Goal: Task Accomplishment & Management: Manage account settings

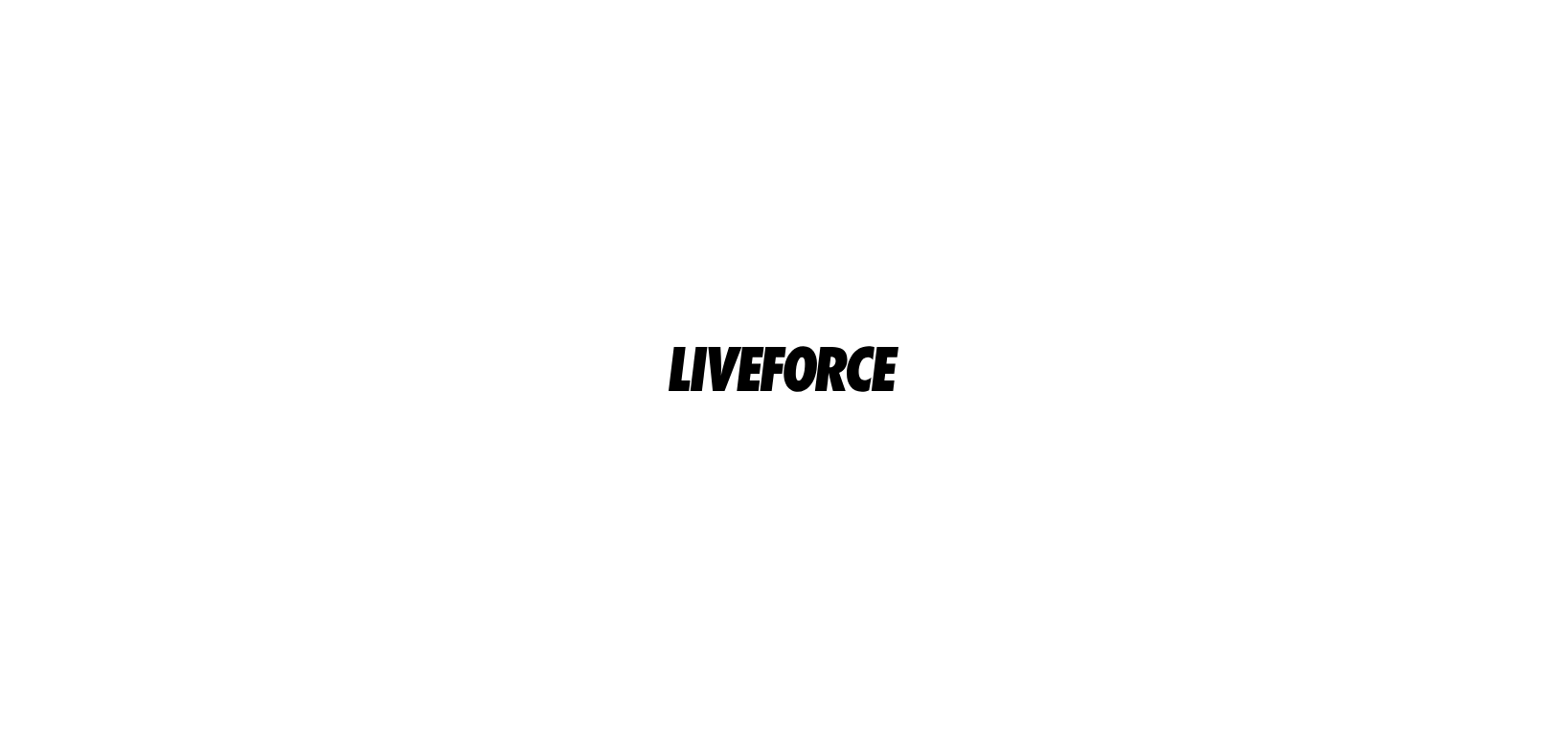
click at [489, 91] on html at bounding box center [784, 368] width 1568 height 737
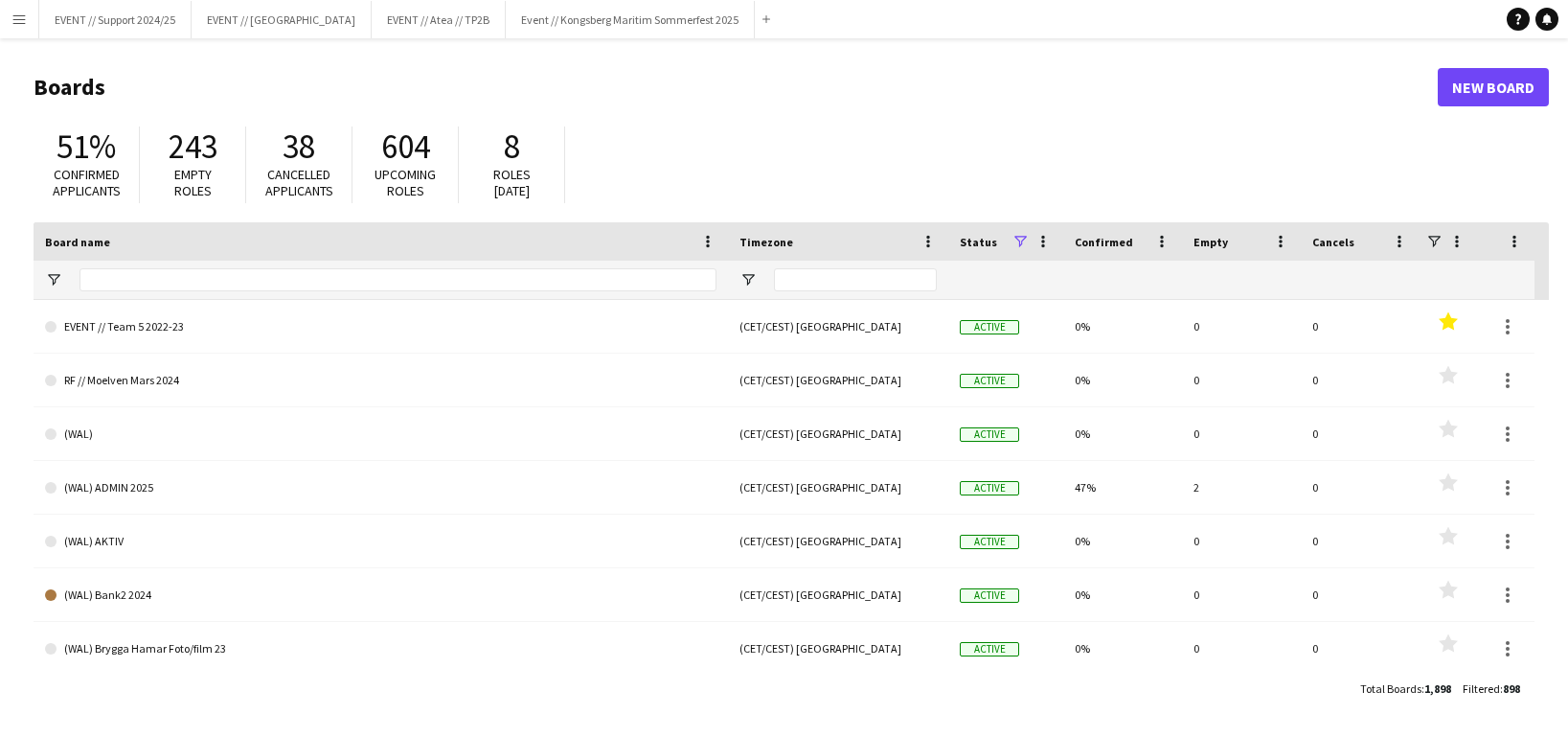
click at [31, 19] on button "Menu" at bounding box center [19, 19] width 38 height 38
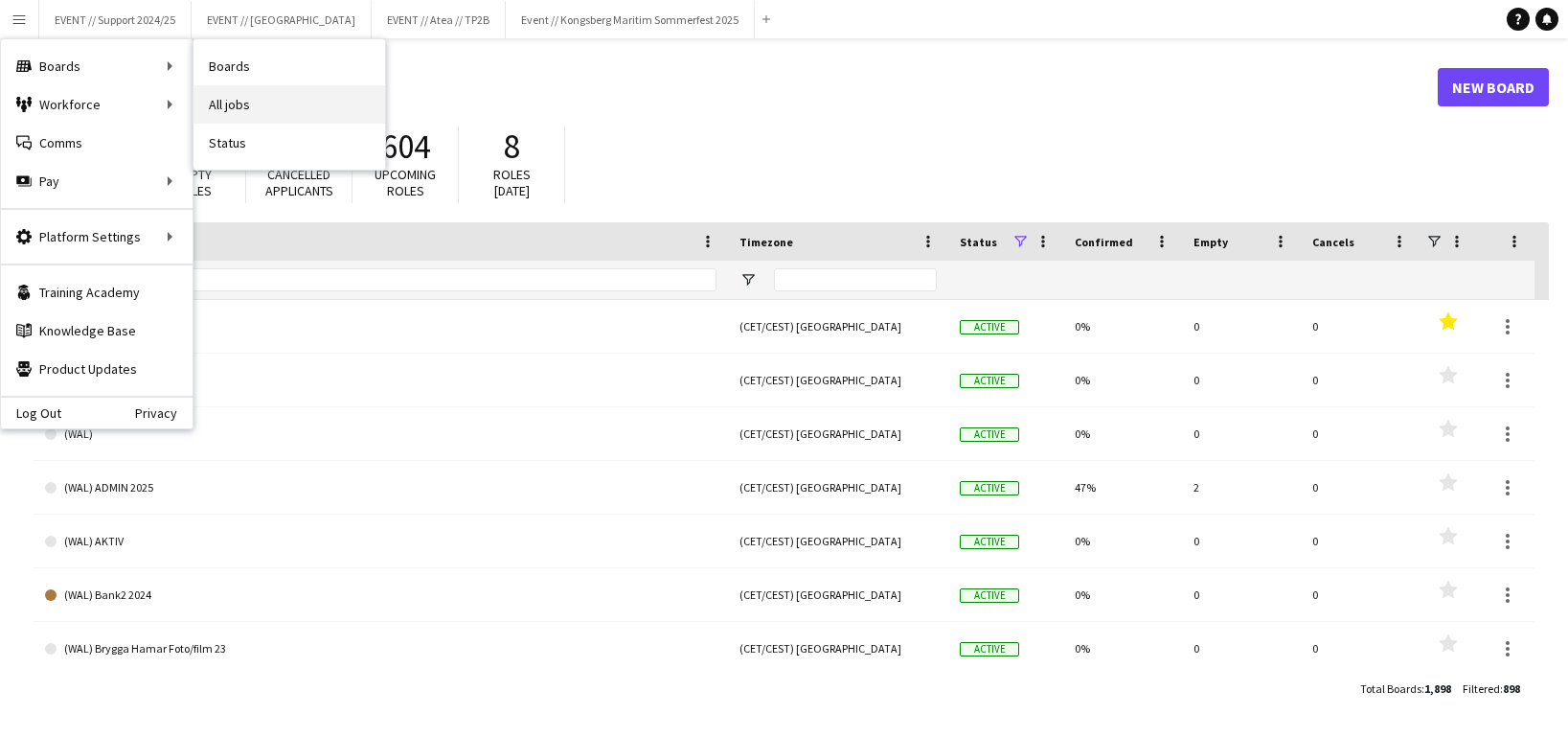
click at [267, 96] on link "All jobs" at bounding box center [289, 104] width 192 height 38
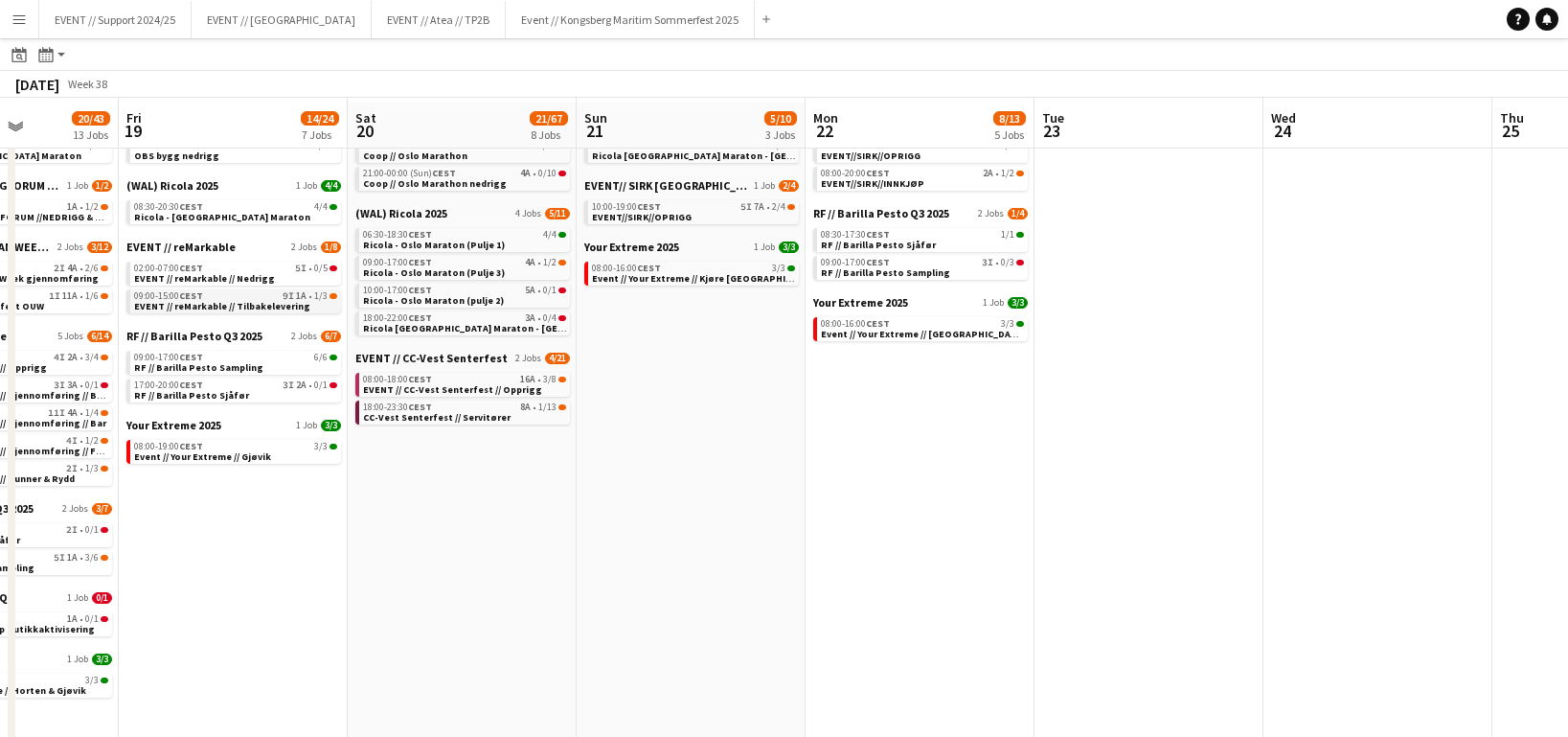
scroll to position [93, 0]
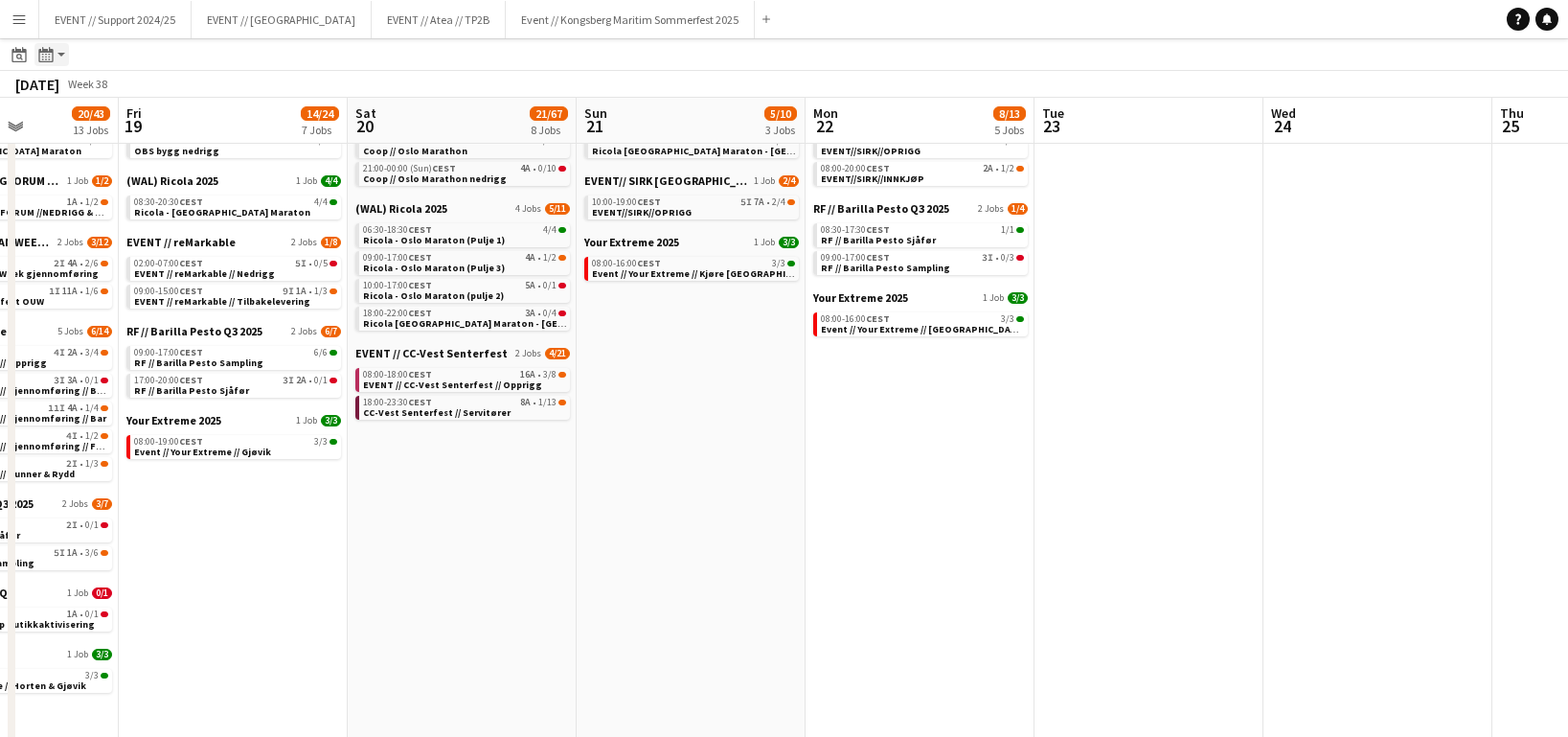
click at [52, 62] on div "Month view / Day view" at bounding box center [45, 54] width 23 height 23
click at [140, 46] on app-toolbar "Date picker AUG 2025 AUG 2025 Monday M Tuesday T Wednesday W Thursday T Friday …" at bounding box center [784, 54] width 1568 height 33
click at [19, 53] on icon at bounding box center [20, 56] width 7 height 7
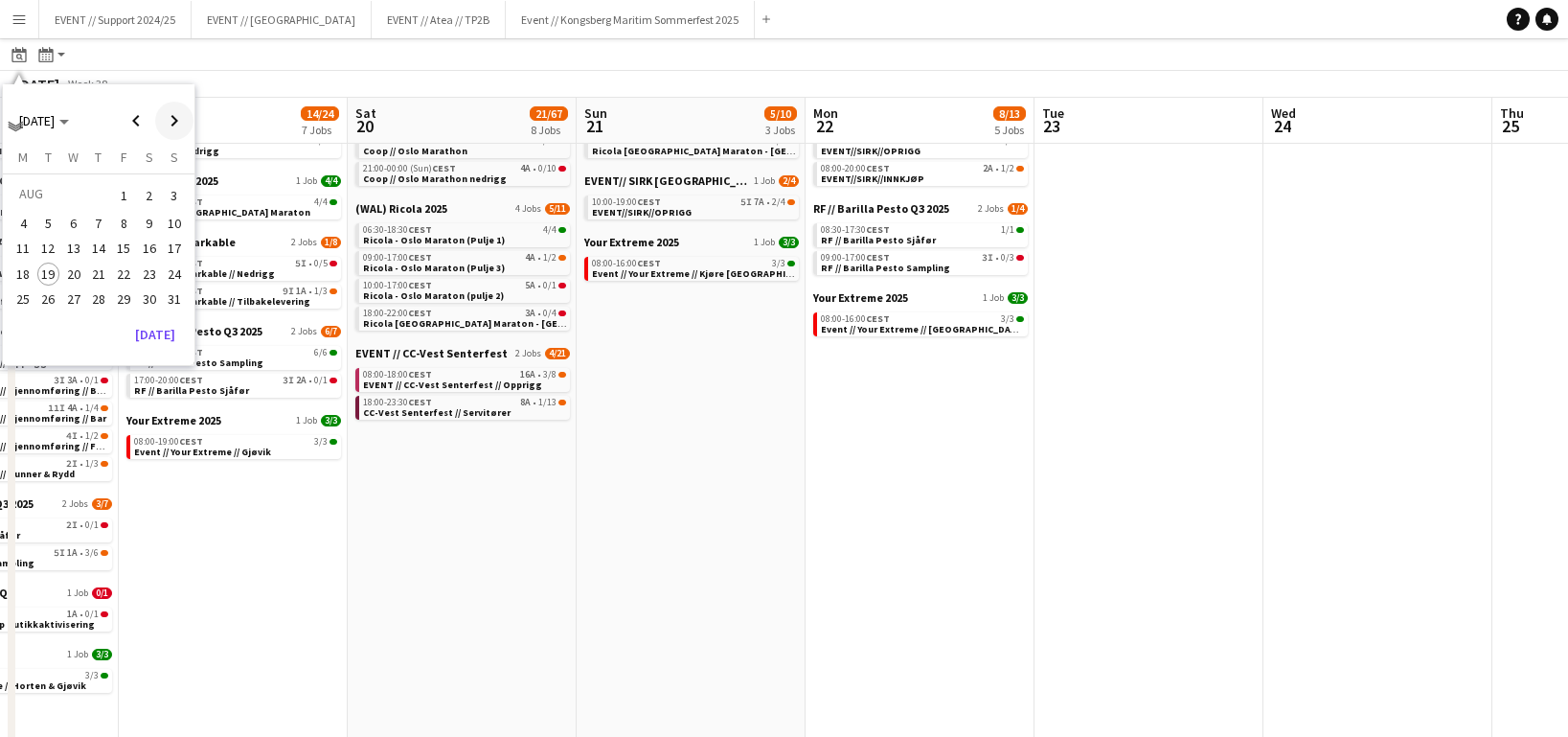
click at [180, 119] on span "Next month" at bounding box center [174, 120] width 38 height 38
click at [129, 219] on span "7" at bounding box center [123, 223] width 23 height 23
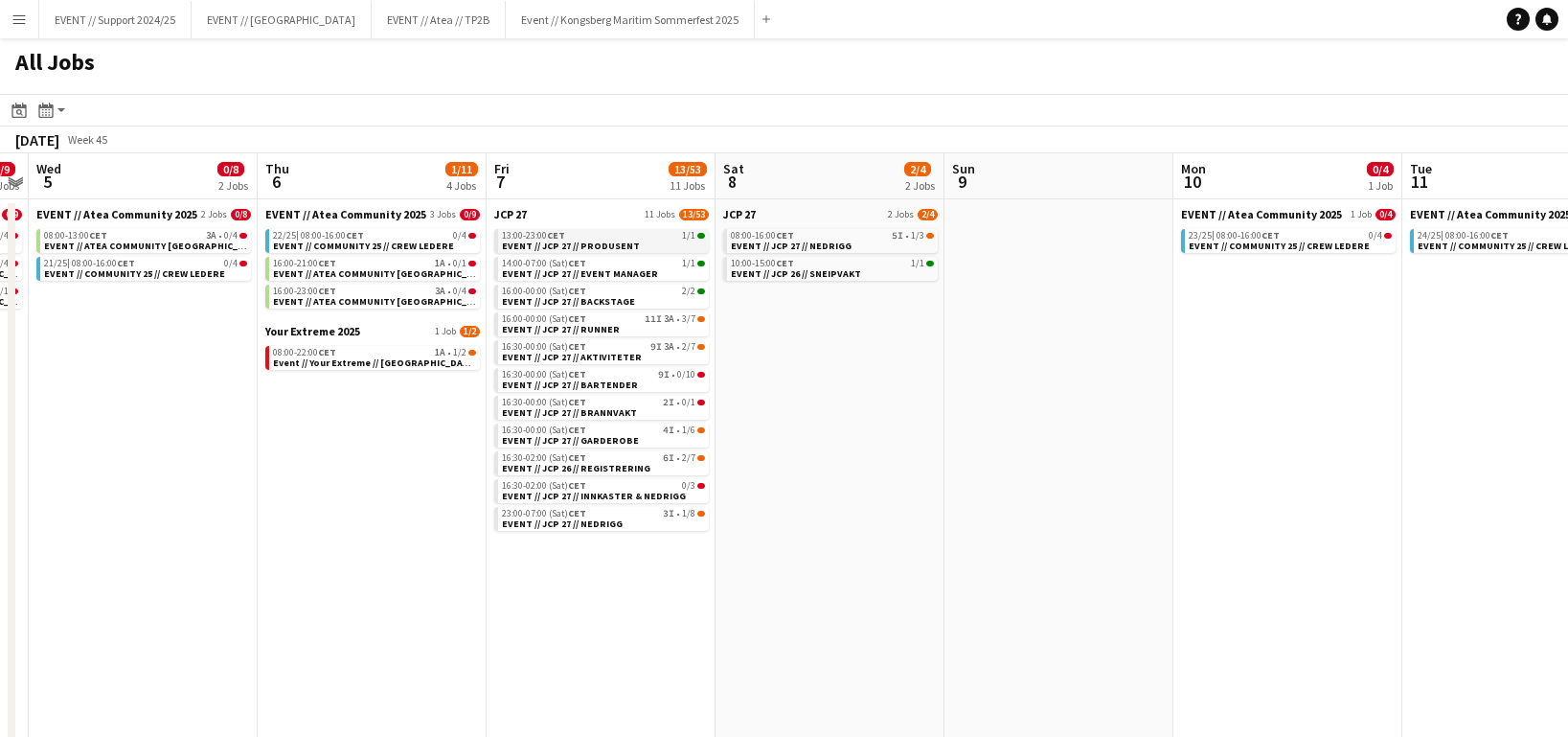
scroll to position [0, 0]
click at [639, 246] on link "13:00-23:00 CET 1/1 EVENT // JCP 27 // PRODUSENT" at bounding box center [604, 239] width 203 height 22
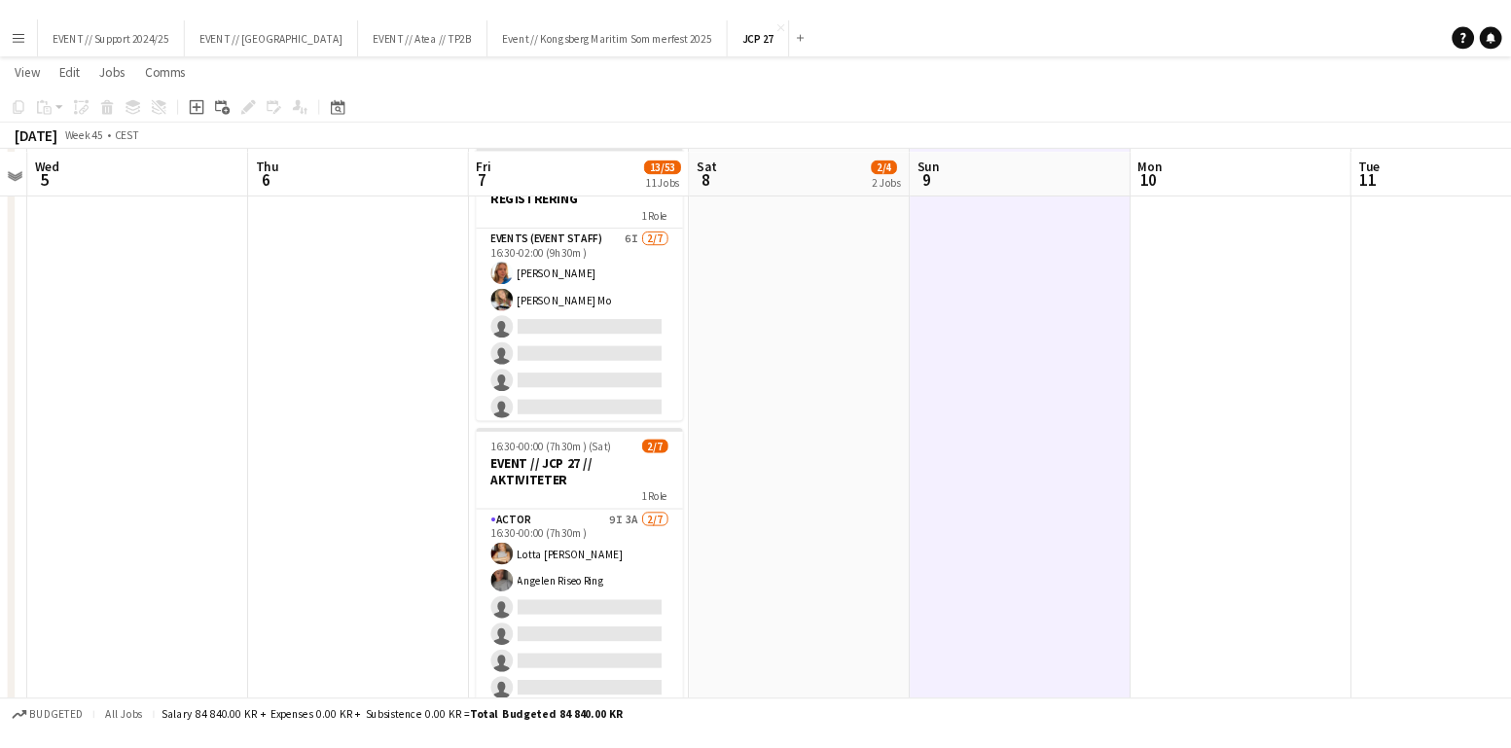
scroll to position [862, 0]
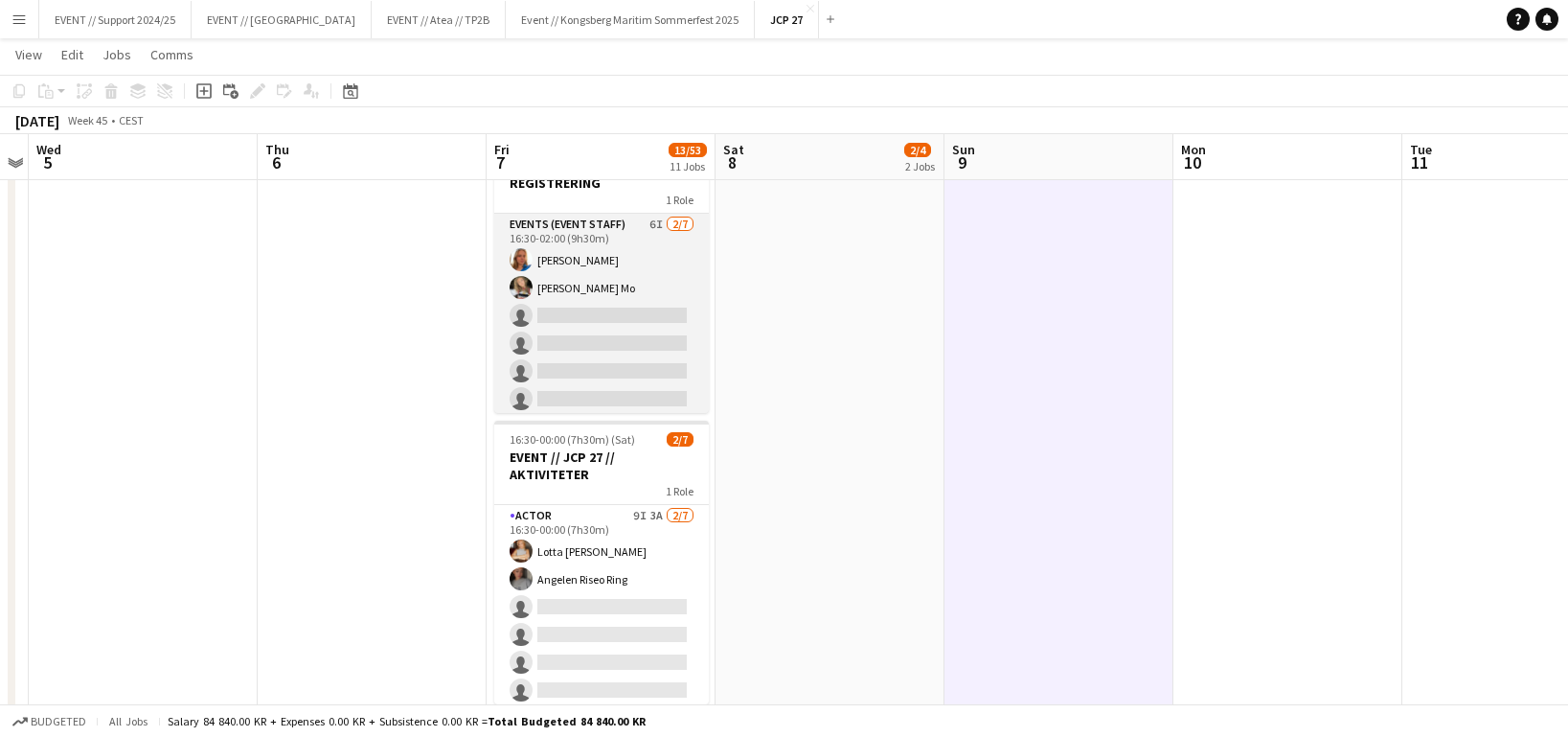
click at [605, 258] on app-card-role "Events (Event Staff) 6I [DATE] 16:30-02:00 (9h30m) [PERSON_NAME] [PERSON_NAME] …" at bounding box center [602, 329] width 215 height 232
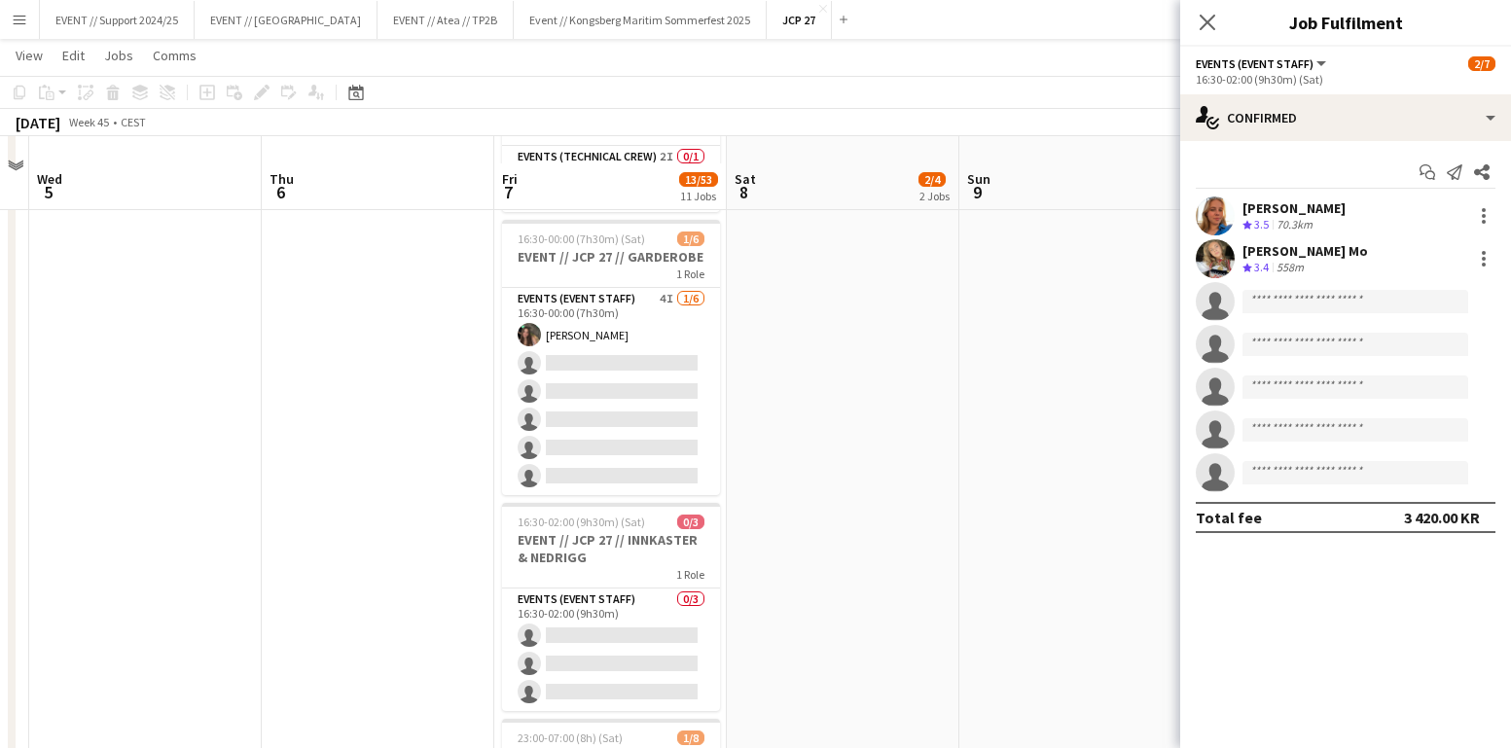
scroll to position [1839, 0]
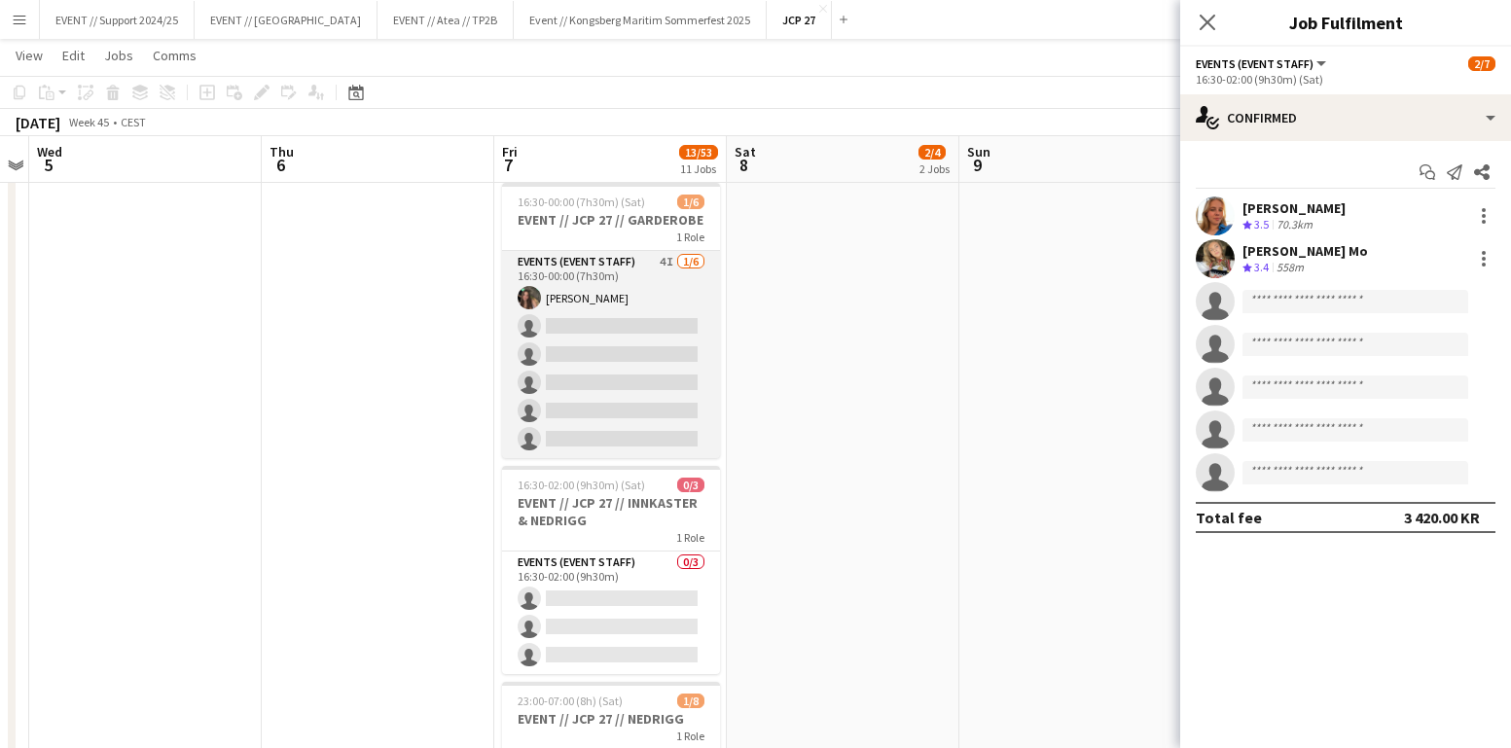
click at [634, 333] on app-card-role "Events (Event Staff) 4I [DATE] 16:30-00:00 (7h30m) [PERSON_NAME] single-neutral…" at bounding box center [611, 354] width 218 height 207
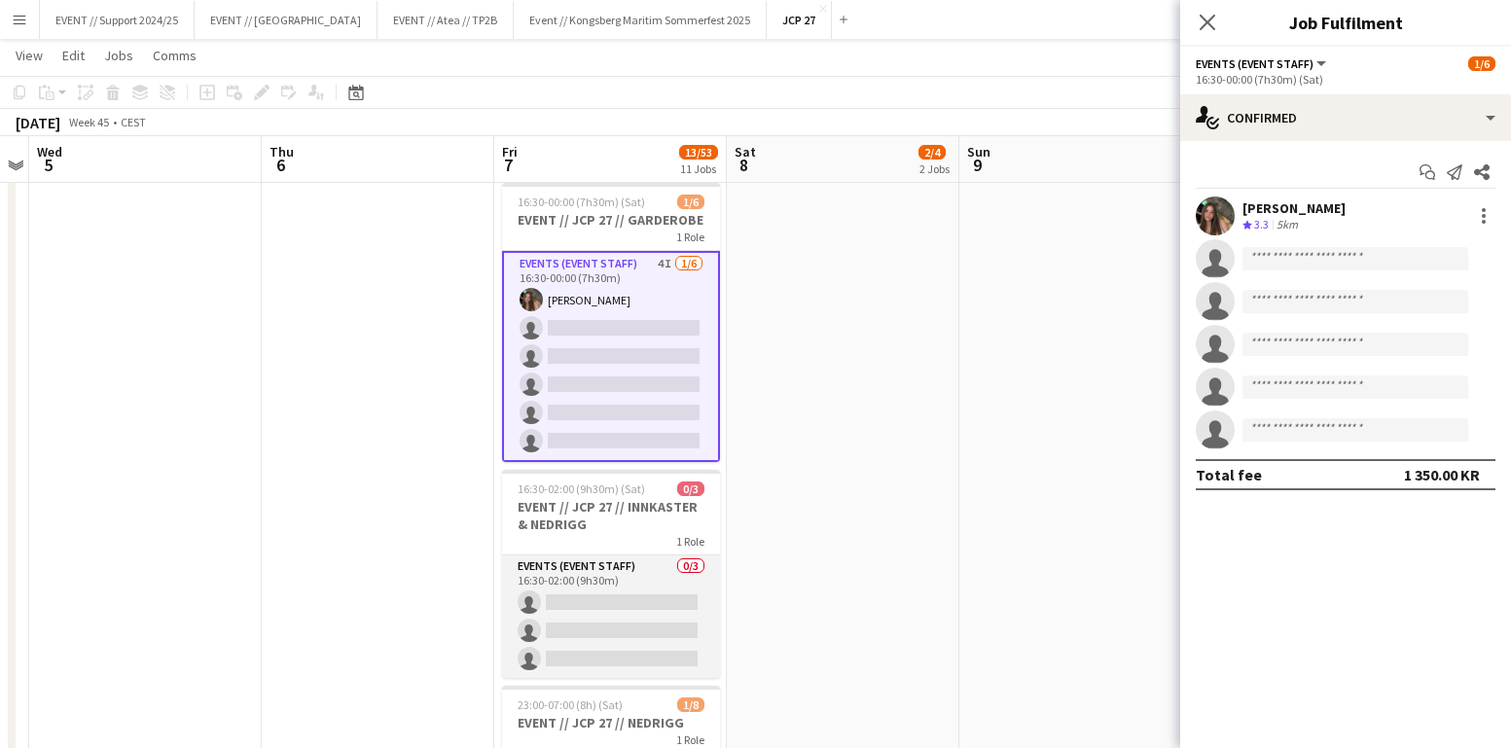
click at [628, 585] on app-card-role "Events (Event Staff) 0/3 16:30-02:00 (9h30m) single-neutral-actions single-neut…" at bounding box center [611, 616] width 218 height 123
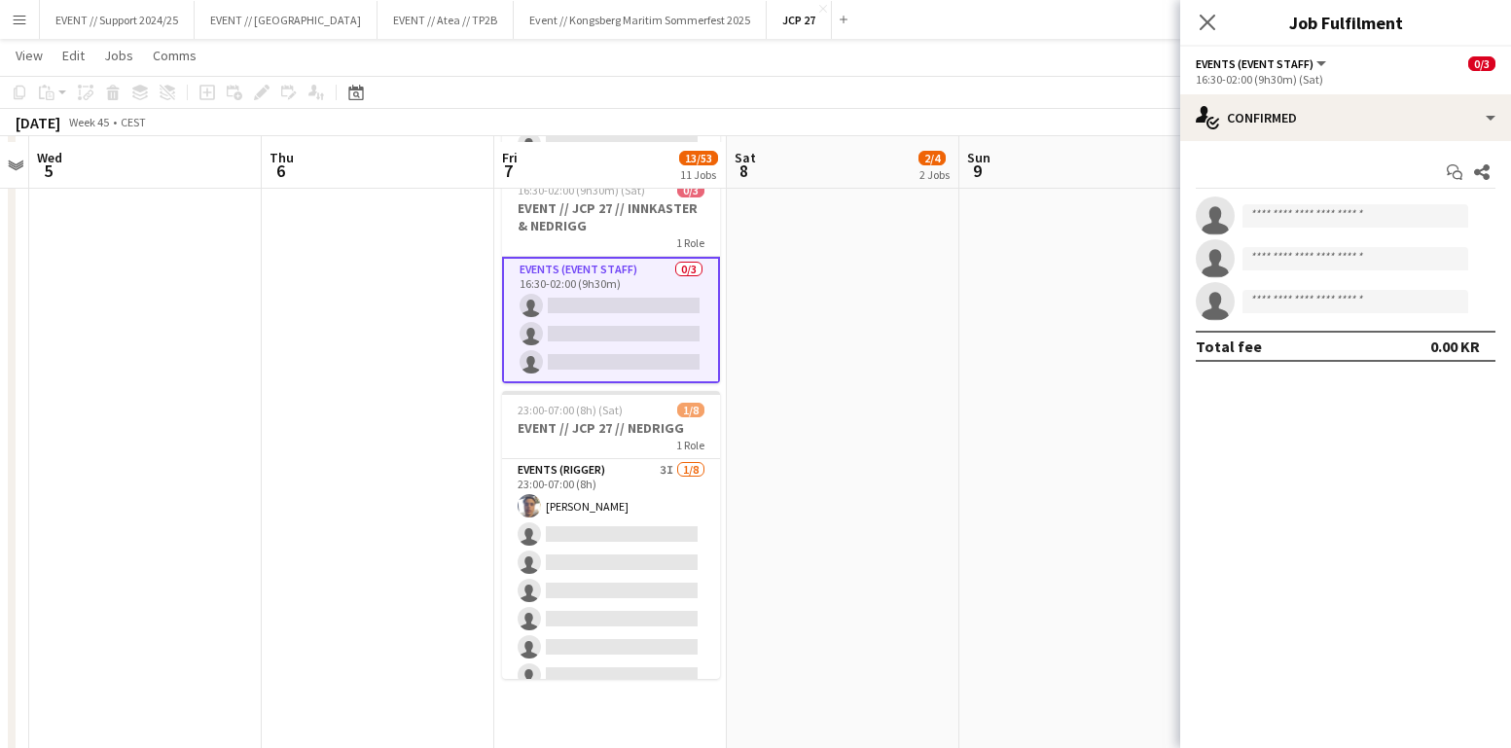
scroll to position [2140, 0]
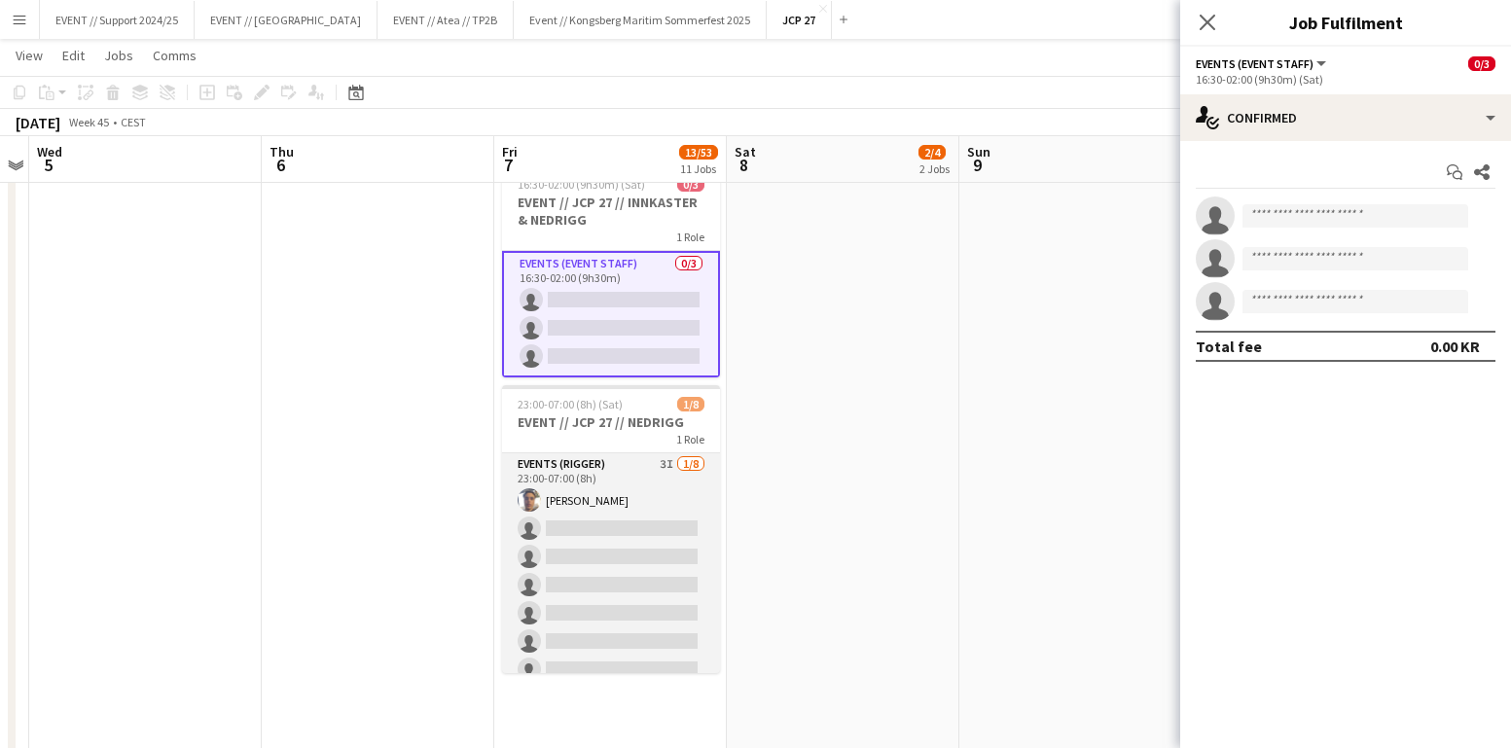
click at [609, 505] on app-card-role "Events (Rigger) 3I [DATE] 23:00-07:00 (8h) [PERSON_NAME] single-neutral-actions…" at bounding box center [611, 585] width 218 height 264
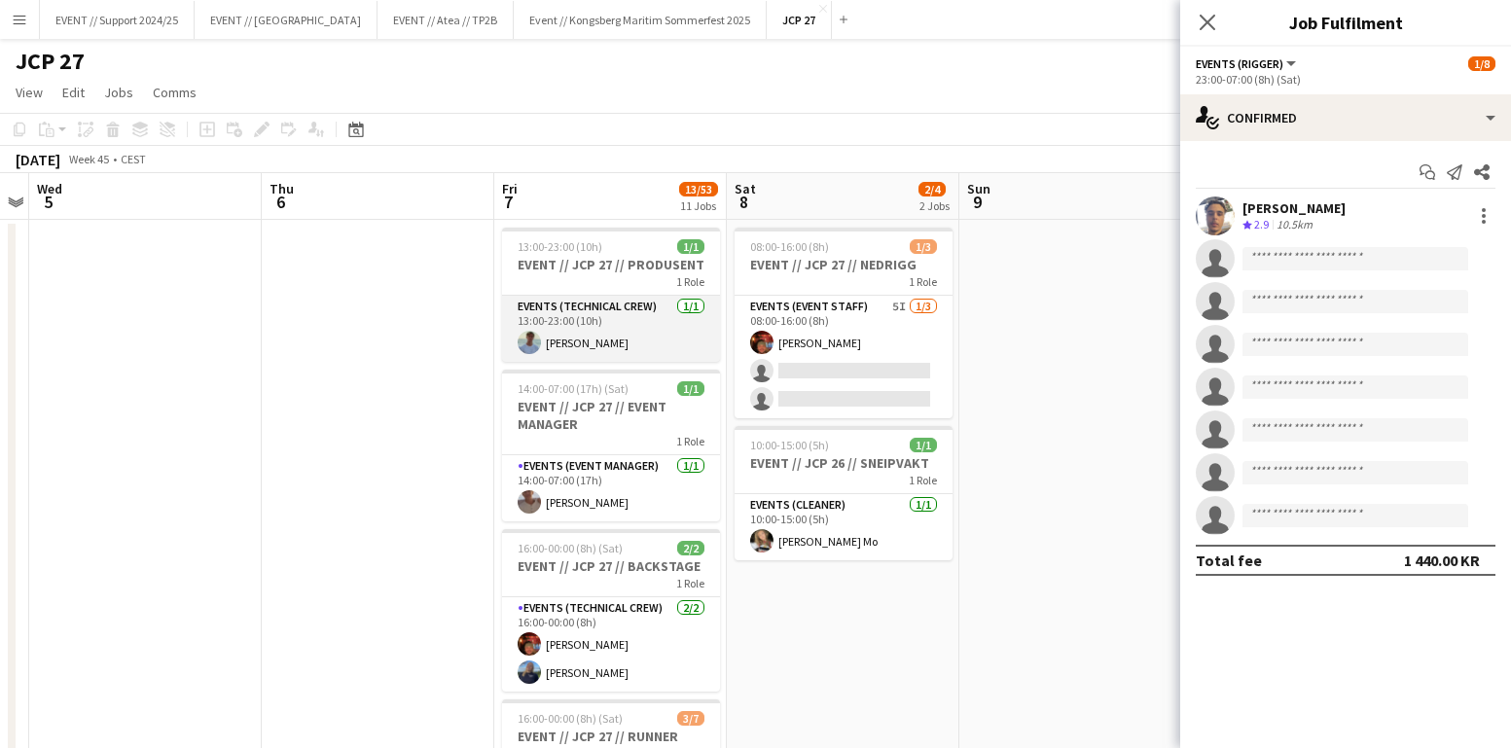
scroll to position [0, 0]
click at [628, 320] on app-card-role "Events (Technical Crew) [DATE] 13:00-23:00 (10h) [PERSON_NAME]" at bounding box center [611, 329] width 218 height 66
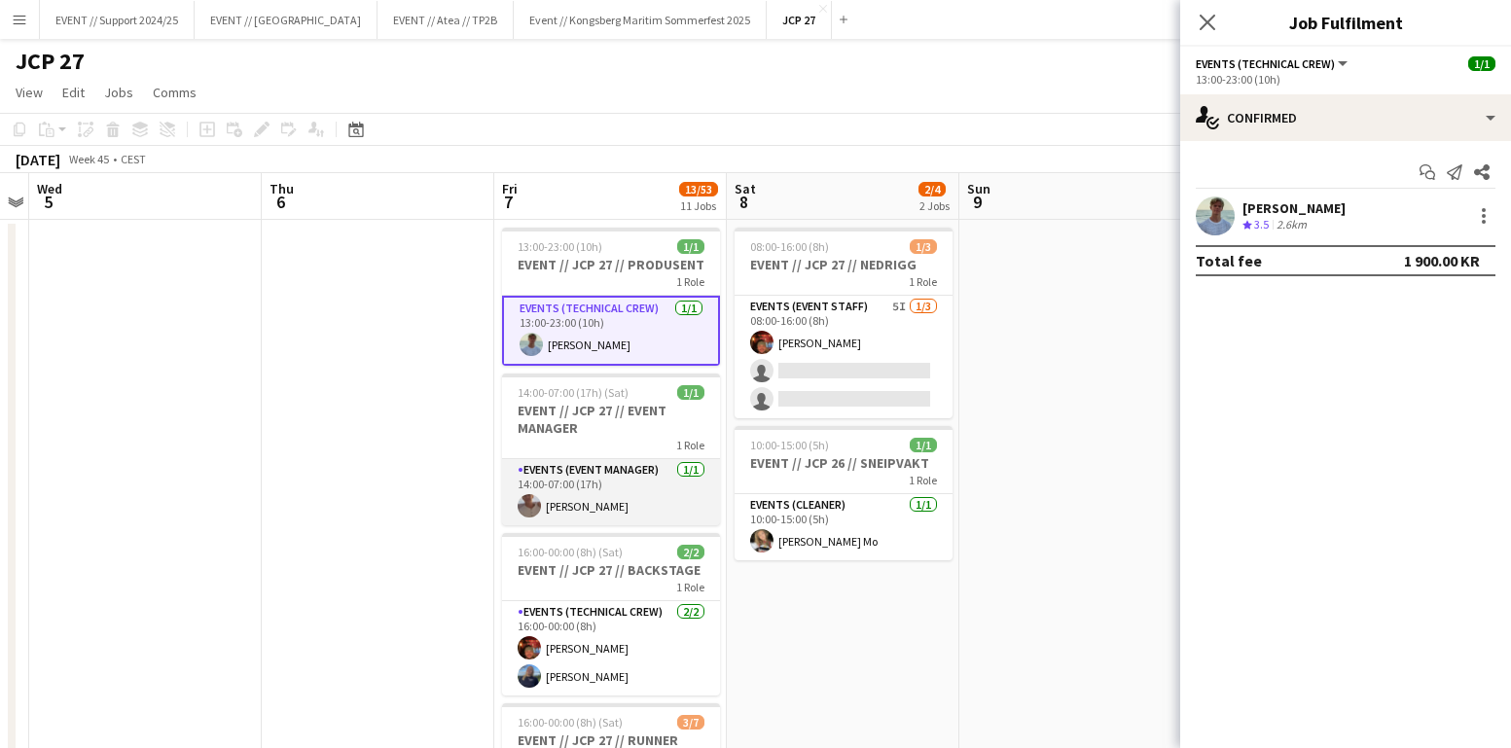
click at [638, 512] on app-card-role "Events (Event Manager) [DATE] 14:00-07:00 (17h) [PERSON_NAME]" at bounding box center [611, 492] width 218 height 66
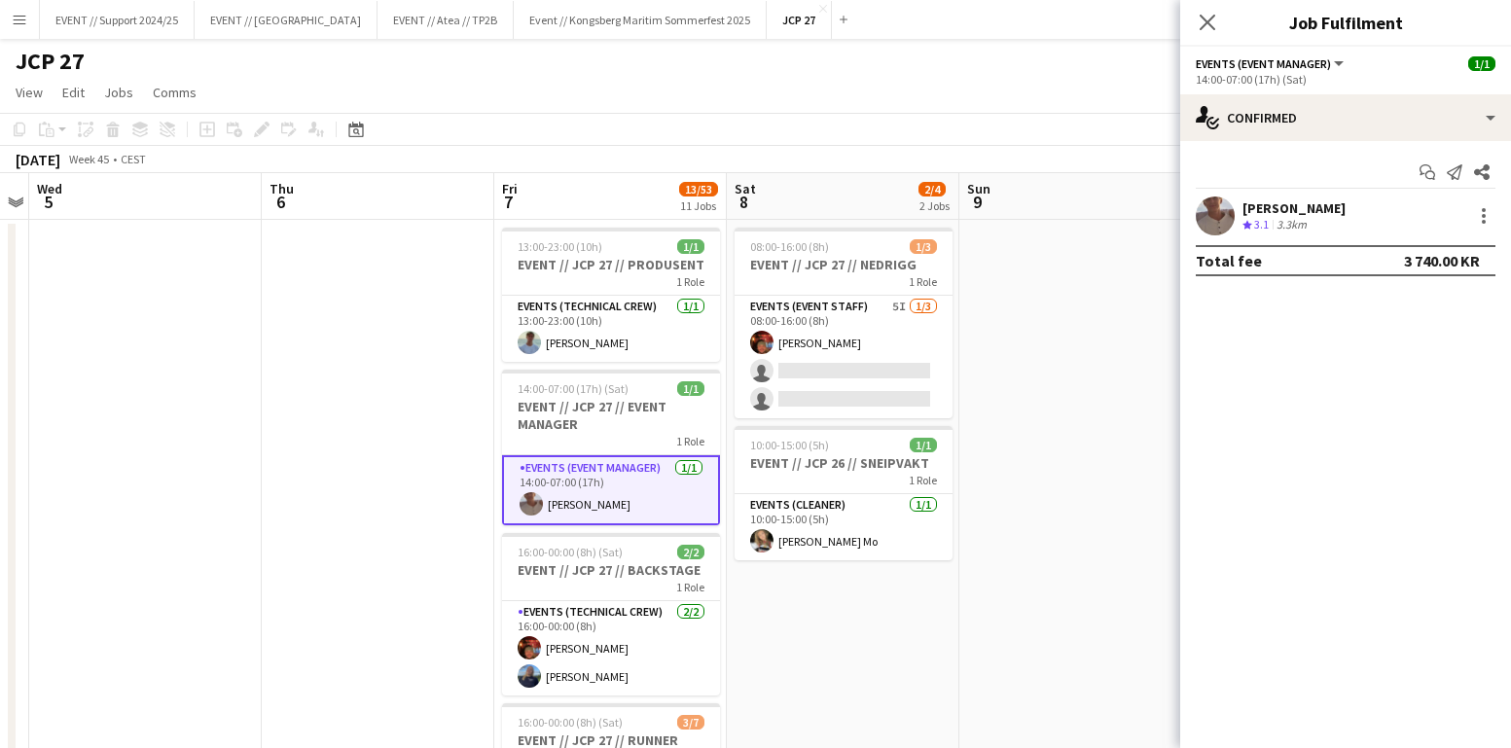
click at [1314, 145] on div "Start chat Send notification Share [PERSON_NAME] Crew rating 3.1 3.3km Total fe…" at bounding box center [1345, 216] width 331 height 151
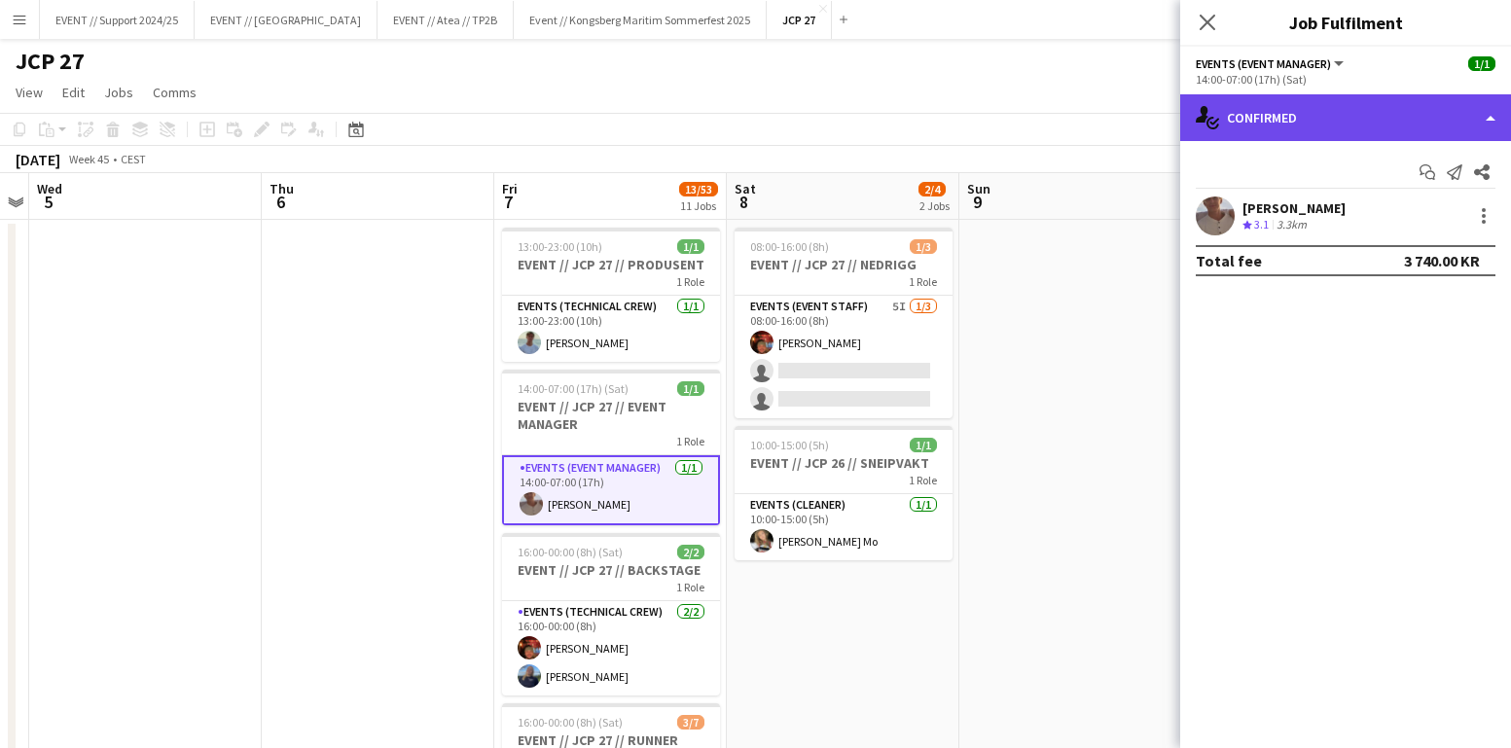
click at [1318, 125] on div "single-neutral-actions-check-2 Confirmed" at bounding box center [1345, 117] width 331 height 47
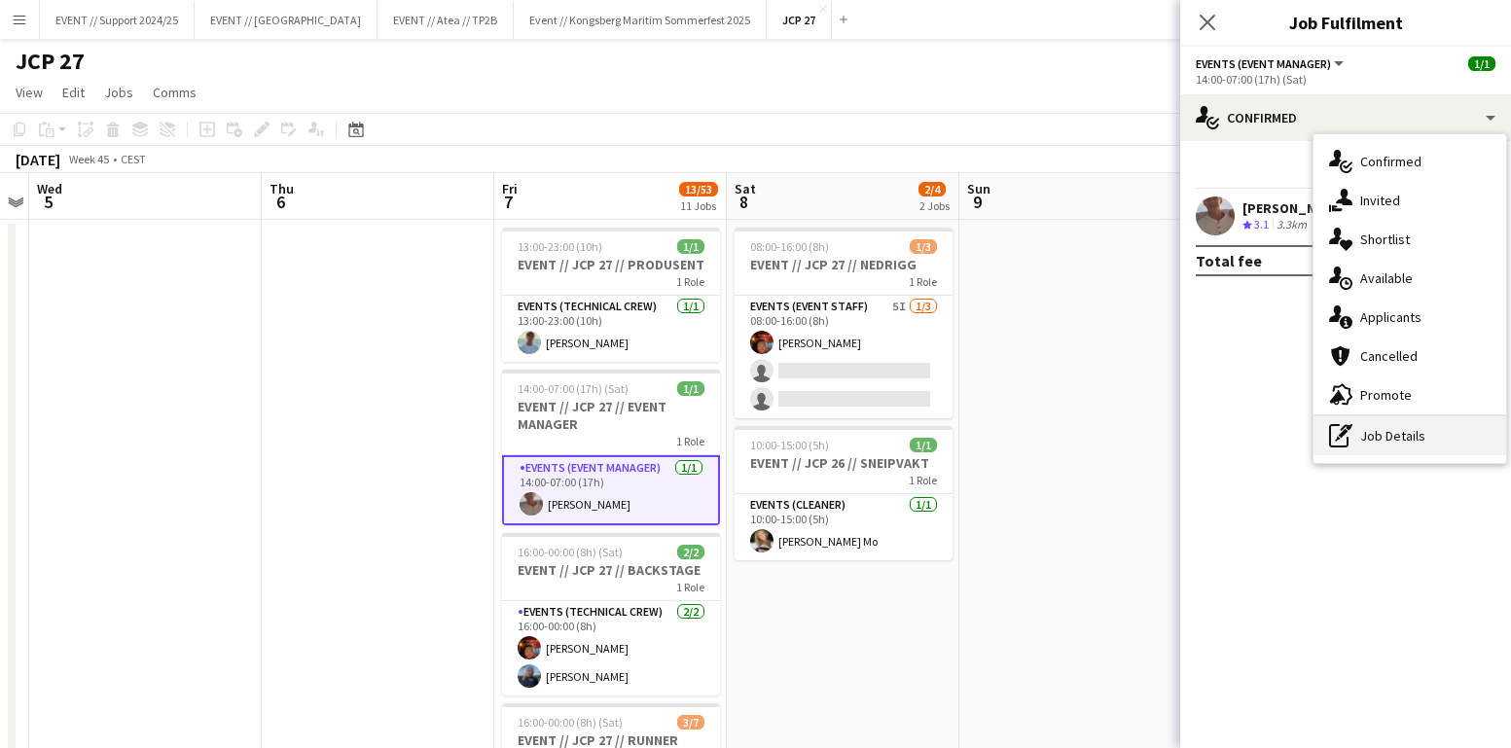
click at [1386, 445] on div "pen-write Job Details" at bounding box center [1409, 435] width 193 height 39
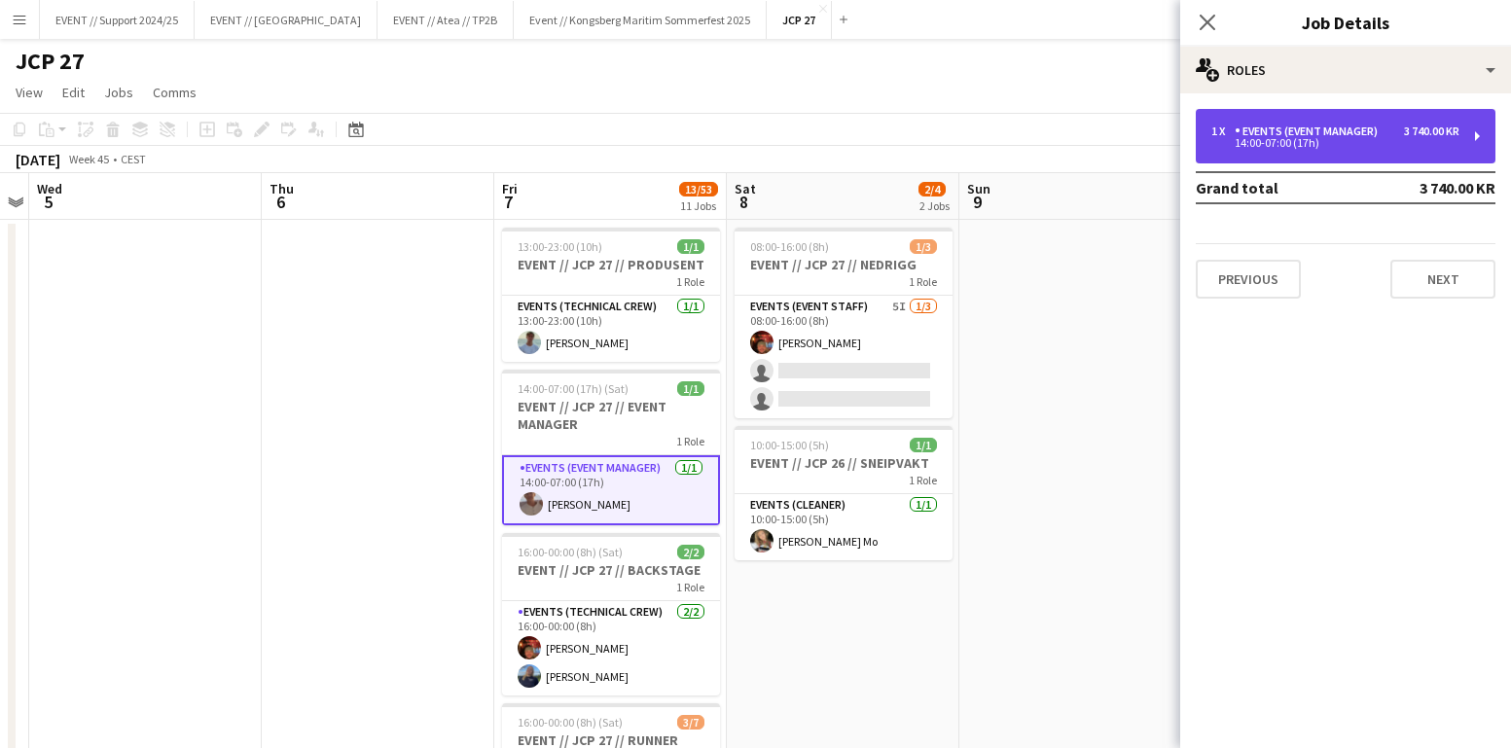
click at [1288, 124] on div "1 x Events (Event Manager) 3 740.00 KR 14:00-07:00 (17h)" at bounding box center [1345, 136] width 300 height 54
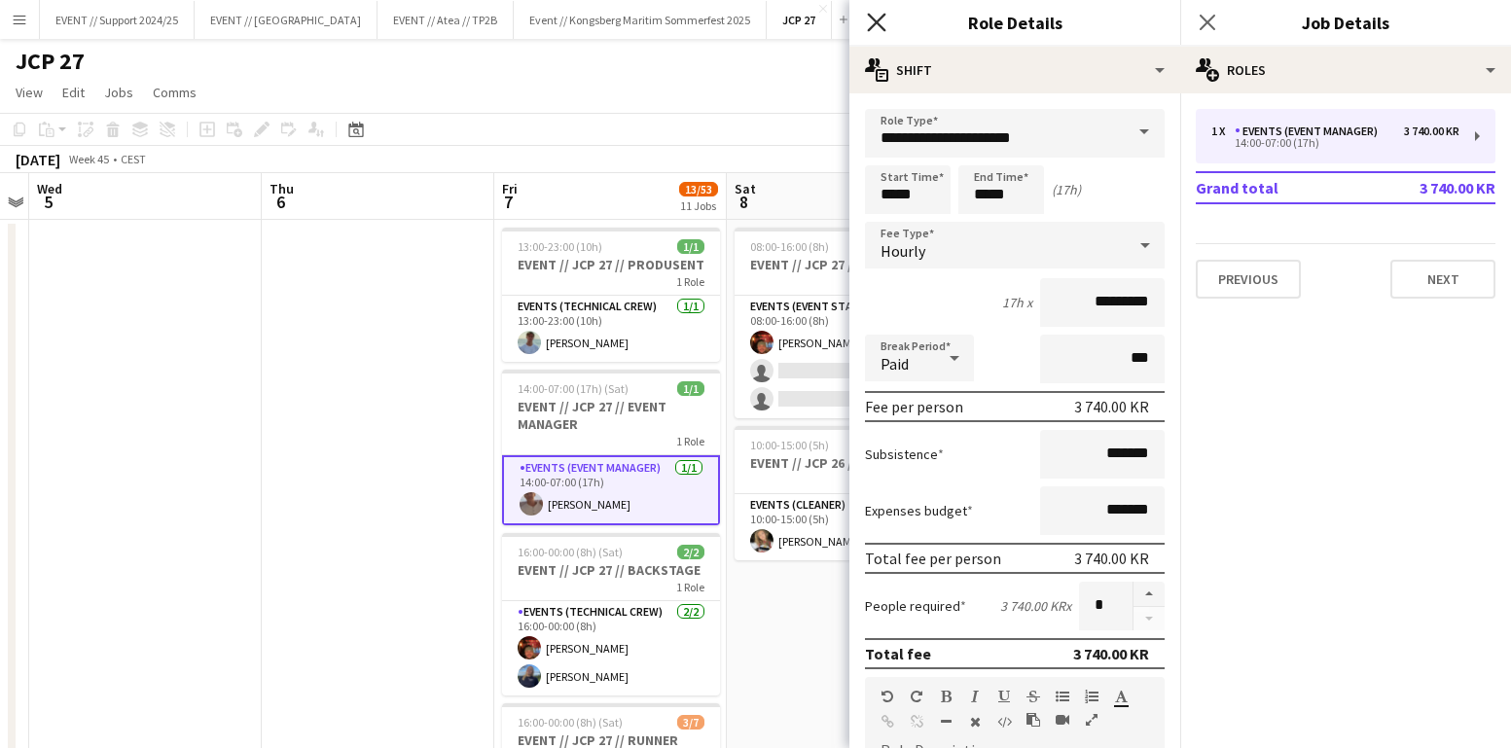
click at [873, 24] on icon at bounding box center [876, 22] width 18 height 18
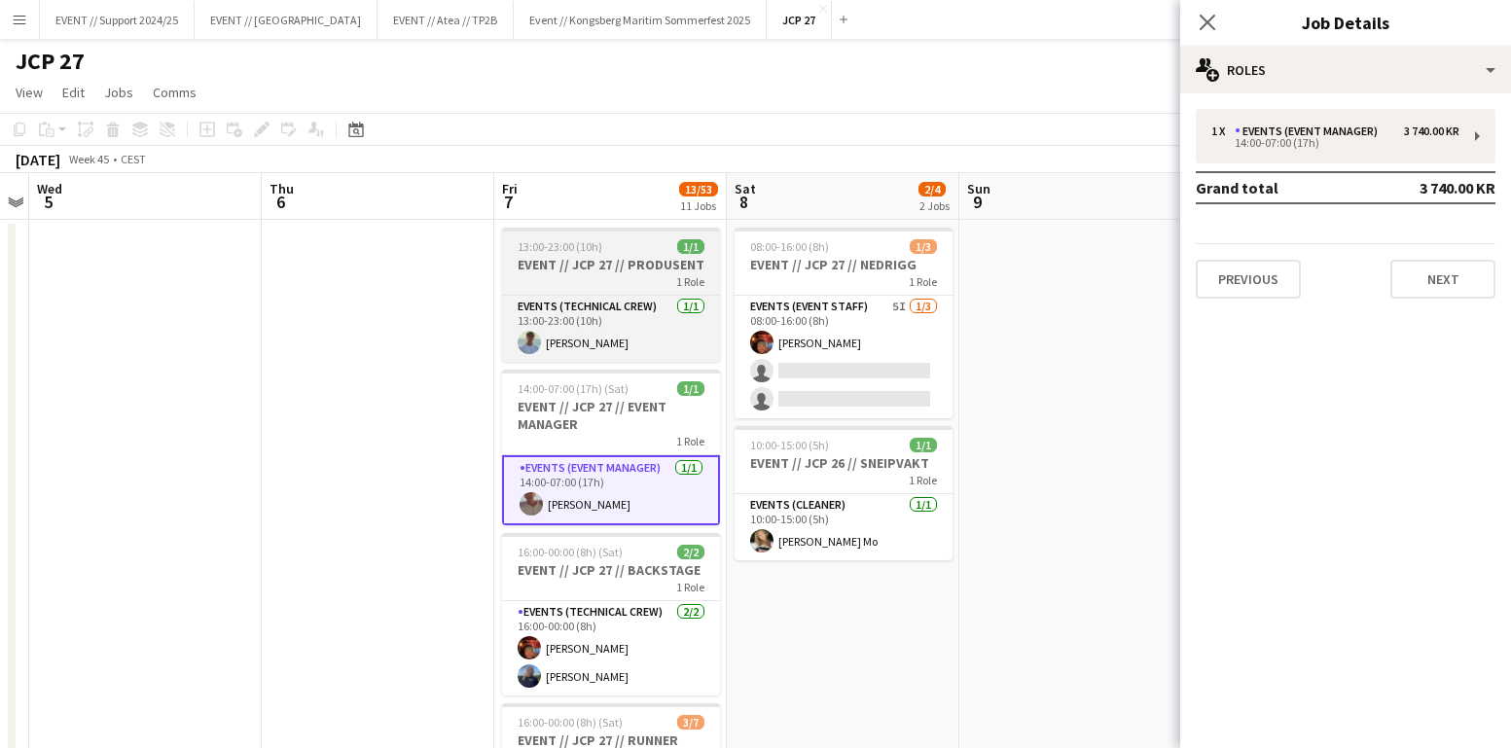
click at [640, 279] on div "1 Role" at bounding box center [611, 281] width 218 height 16
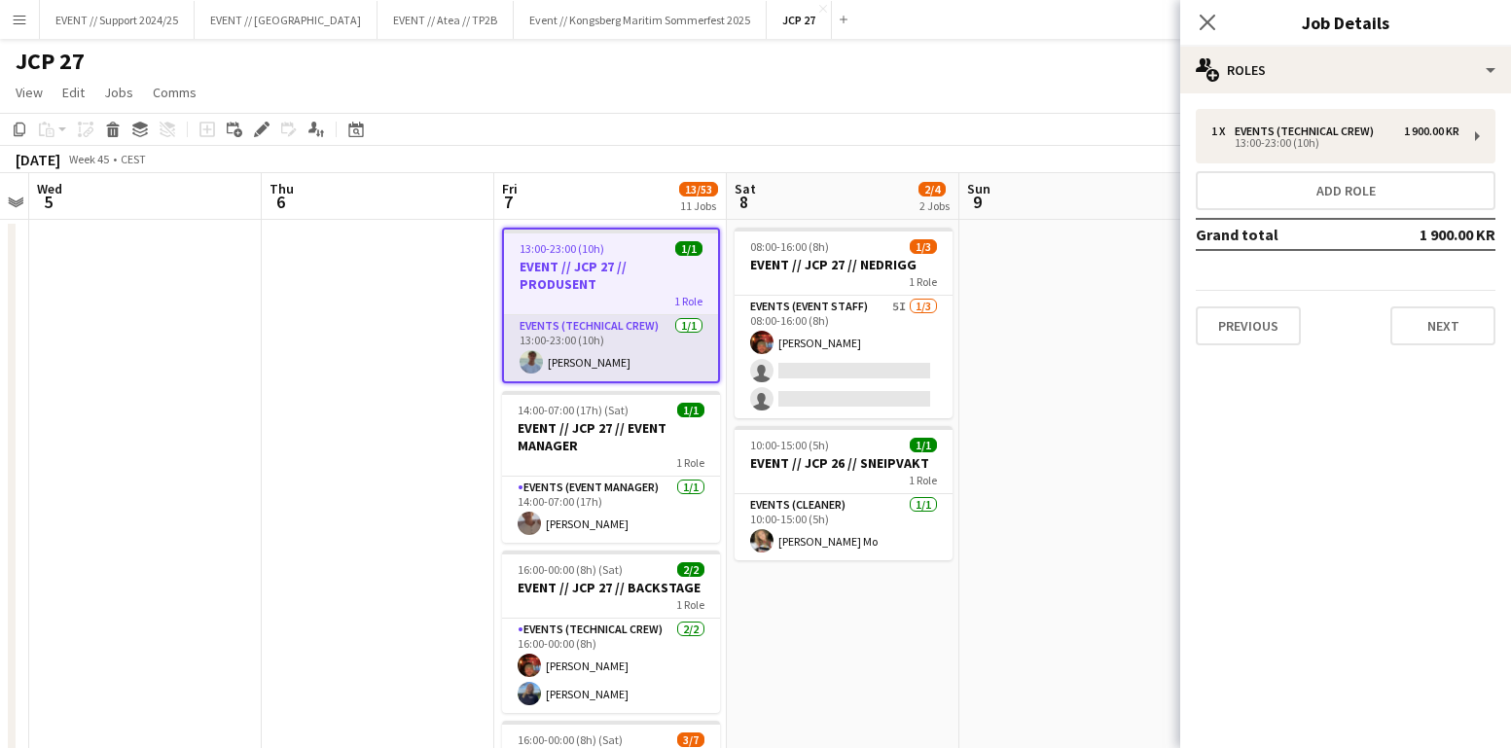
click at [630, 364] on app-card-role "Events (Technical Crew) [DATE] 13:00-23:00 (10h) [PERSON_NAME]" at bounding box center [611, 348] width 214 height 66
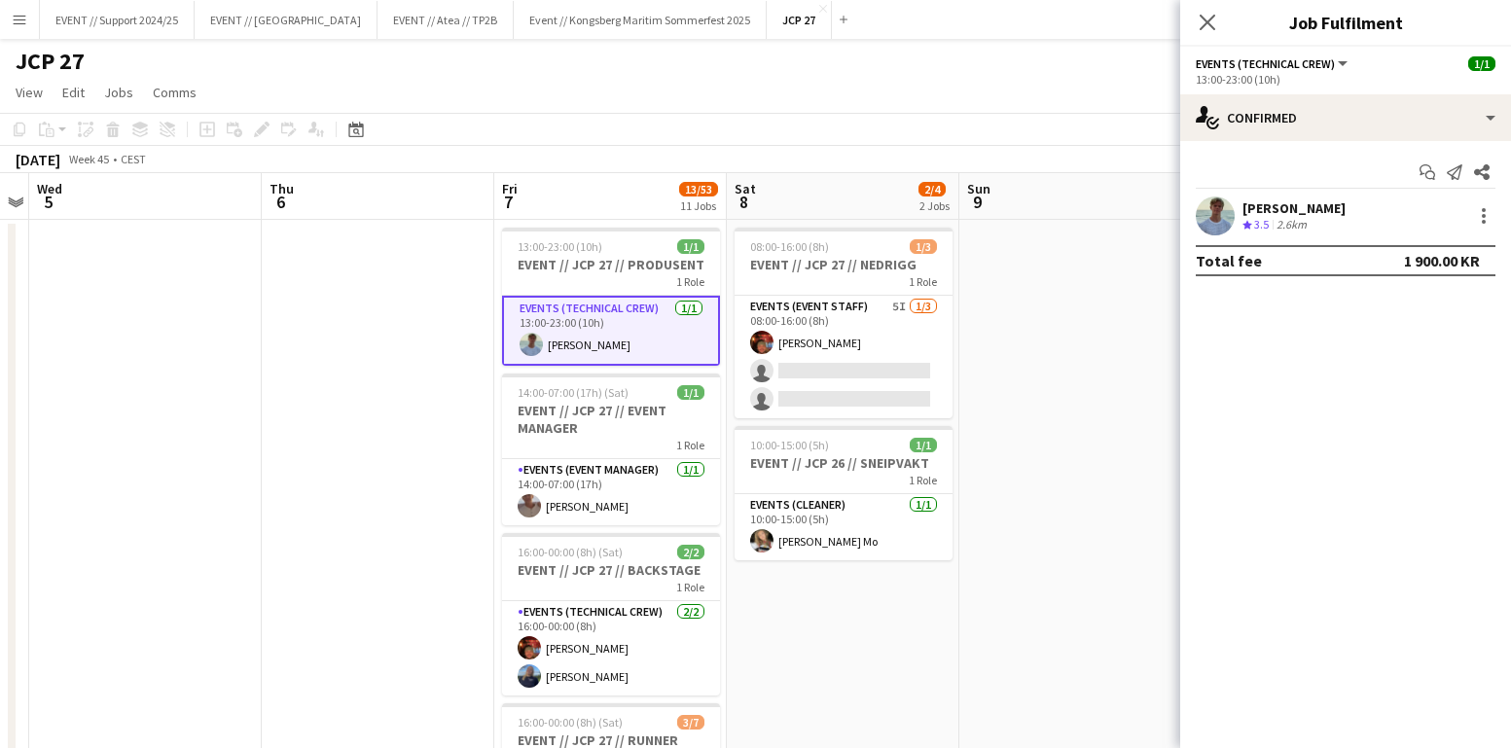
click at [1214, 216] on app-user-avatar at bounding box center [1214, 215] width 39 height 39
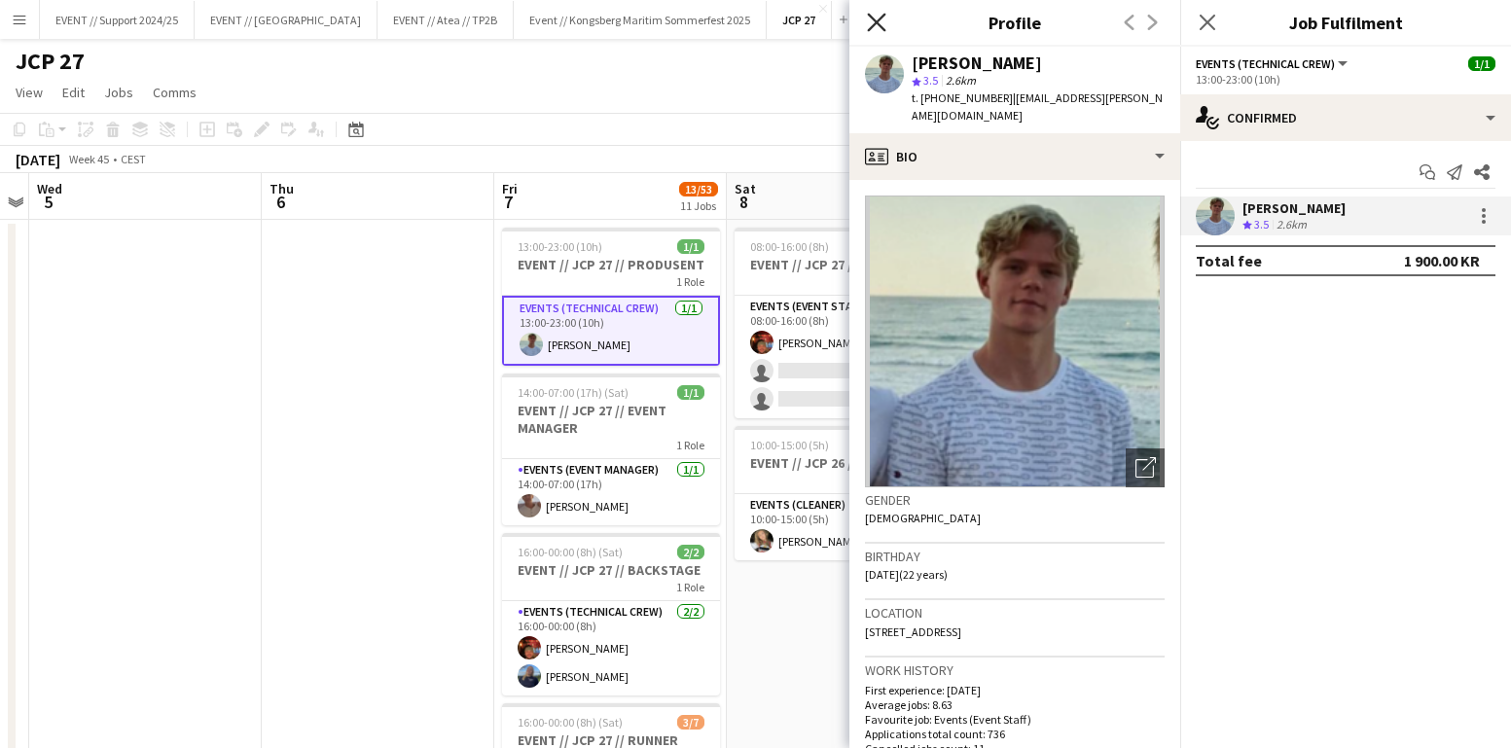
click at [872, 19] on icon at bounding box center [876, 22] width 18 height 18
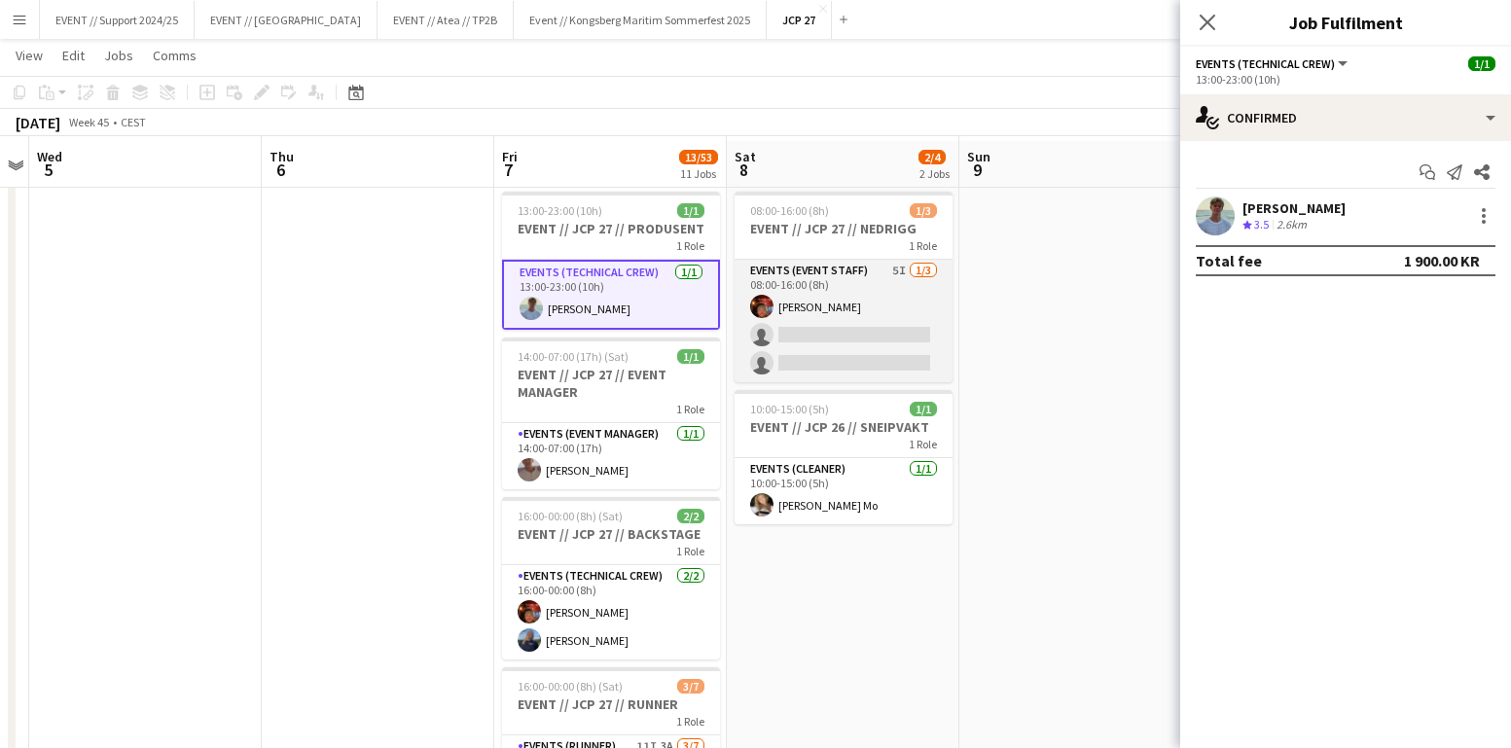
scroll to position [34, 0]
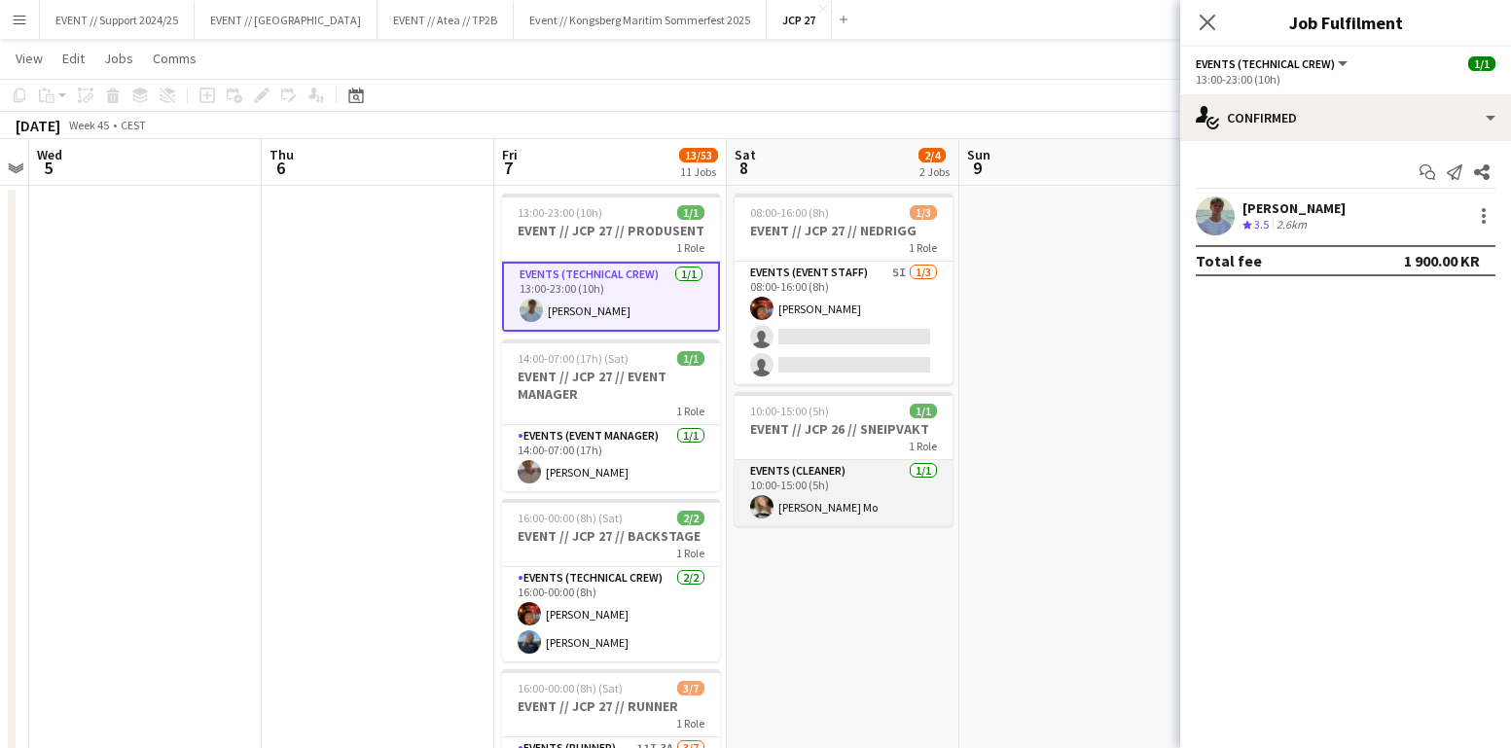
click at [843, 522] on app-card-role "Events (Cleaner) [DATE] 10:00-15:00 (5h) [PERSON_NAME]" at bounding box center [843, 493] width 218 height 66
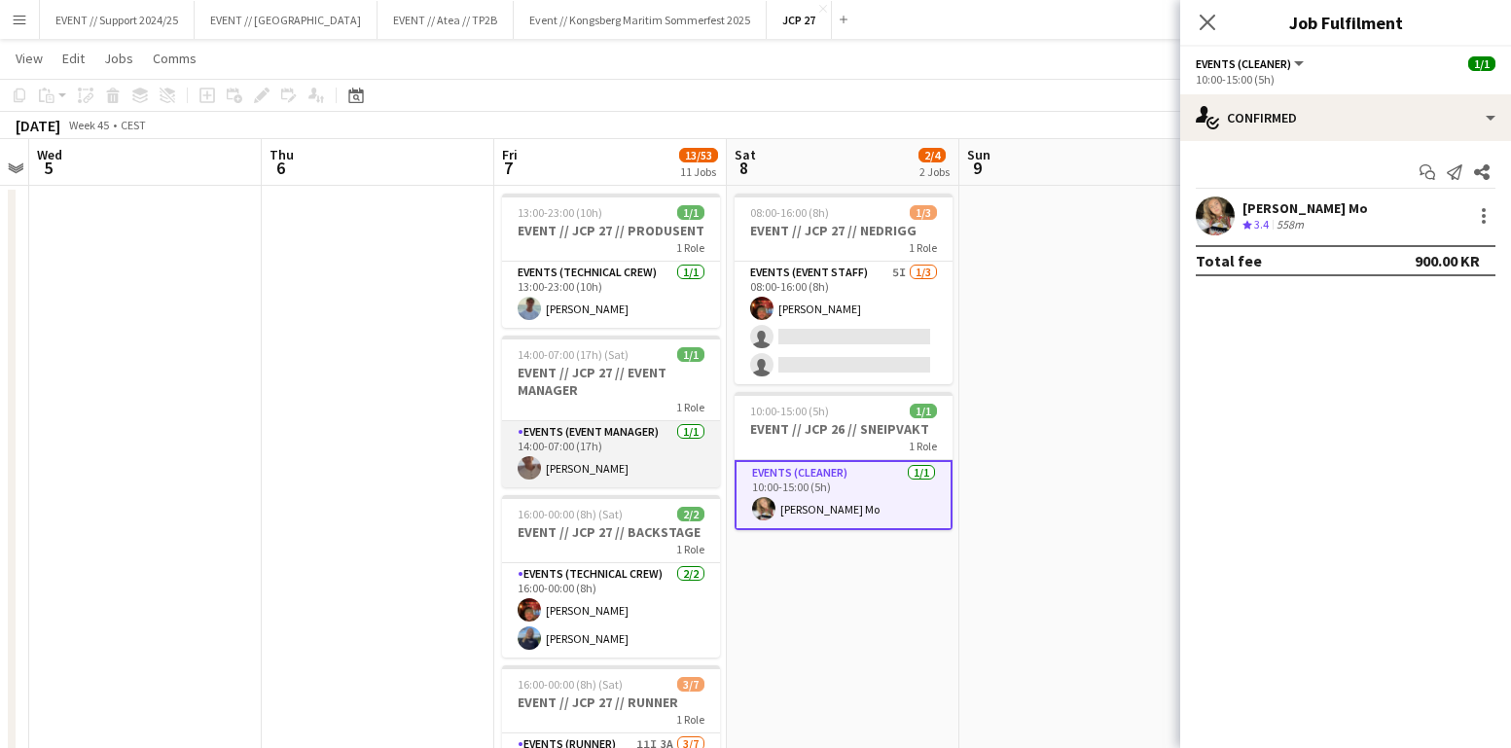
click at [598, 467] on app-card-role "Events (Event Manager) [DATE] 14:00-07:00 (17h) [PERSON_NAME]" at bounding box center [611, 454] width 218 height 66
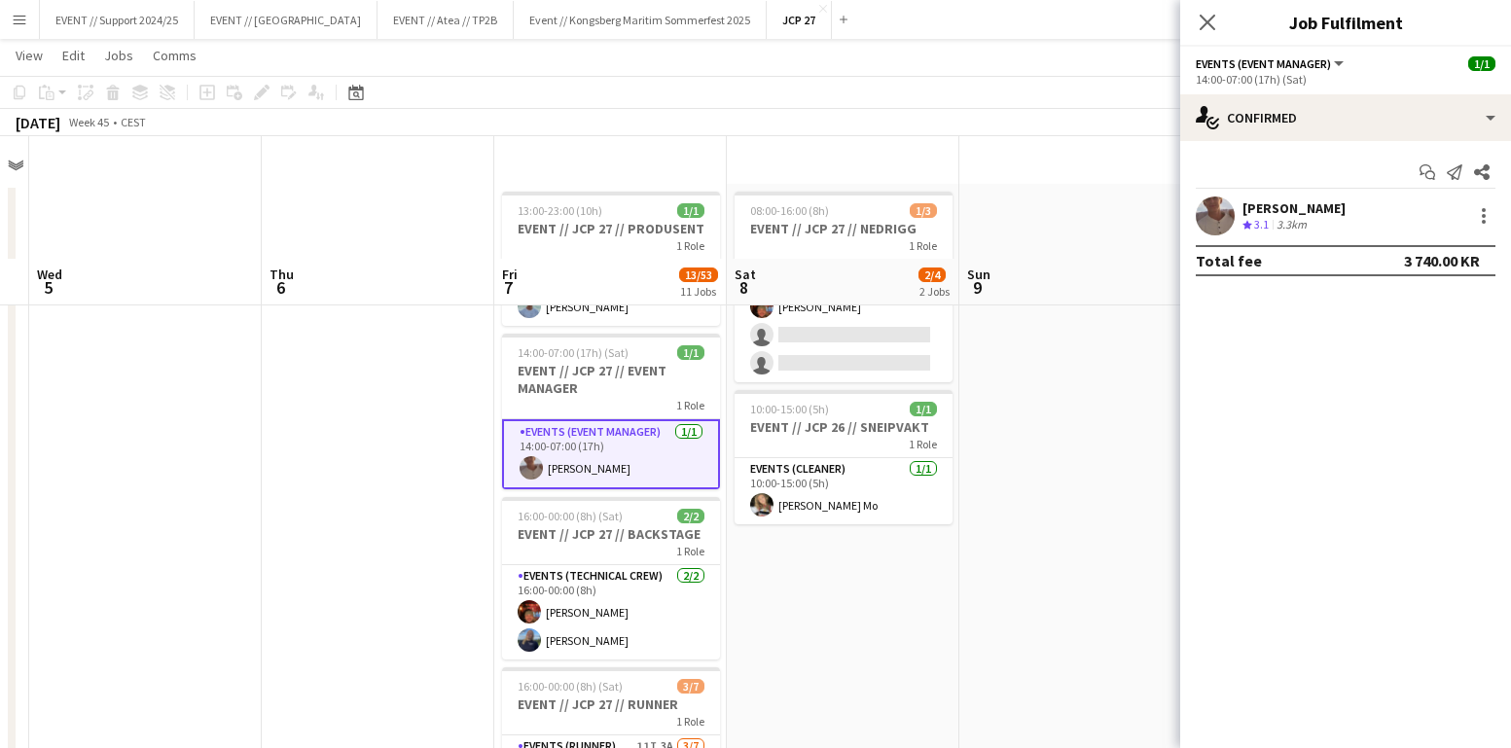
scroll to position [206, 0]
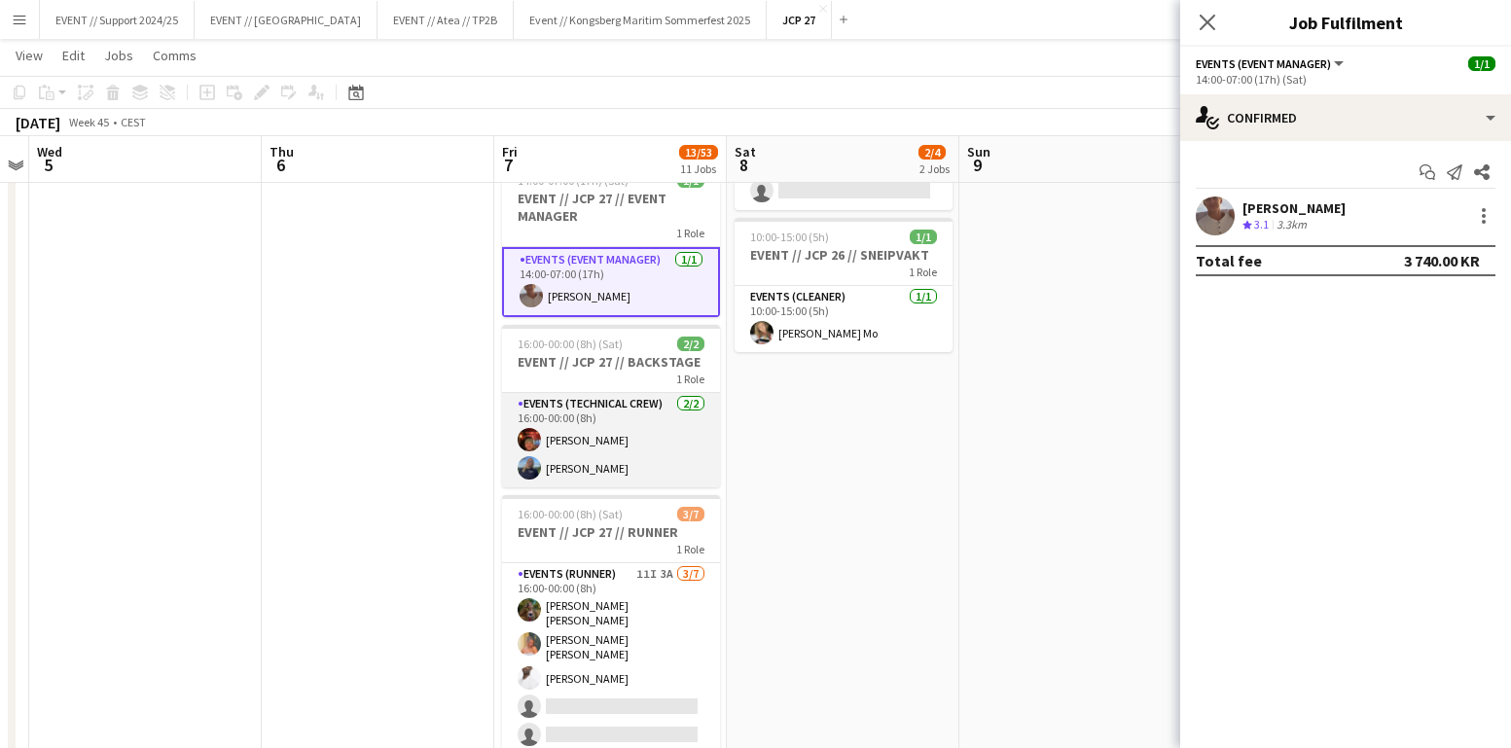
click at [610, 457] on app-card-role "Events (Technical Crew) [DATE] 16:00-00:00 (8h) [PERSON_NAME] [PERSON_NAME]" at bounding box center [611, 440] width 218 height 94
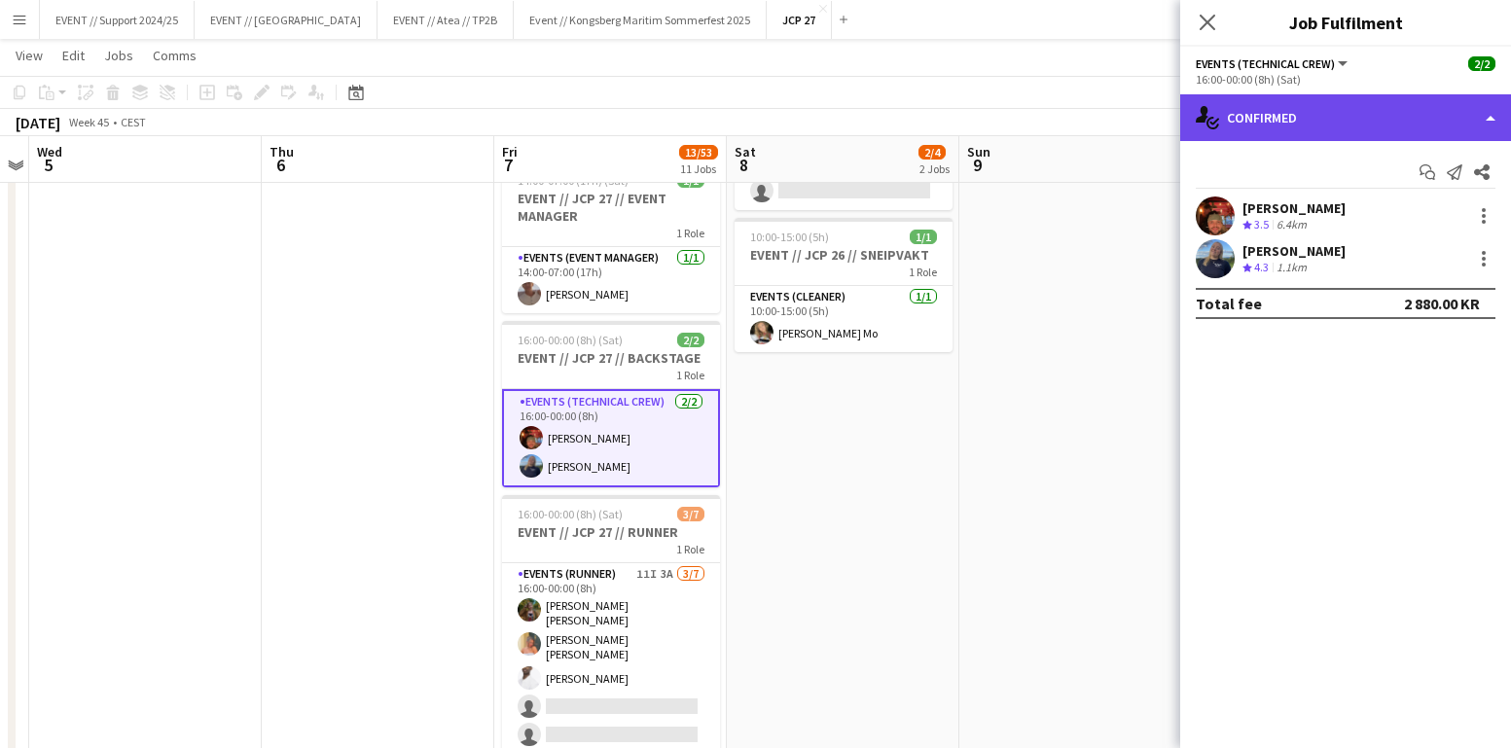
click at [1323, 104] on div "single-neutral-actions-check-2 Confirmed" at bounding box center [1345, 117] width 331 height 47
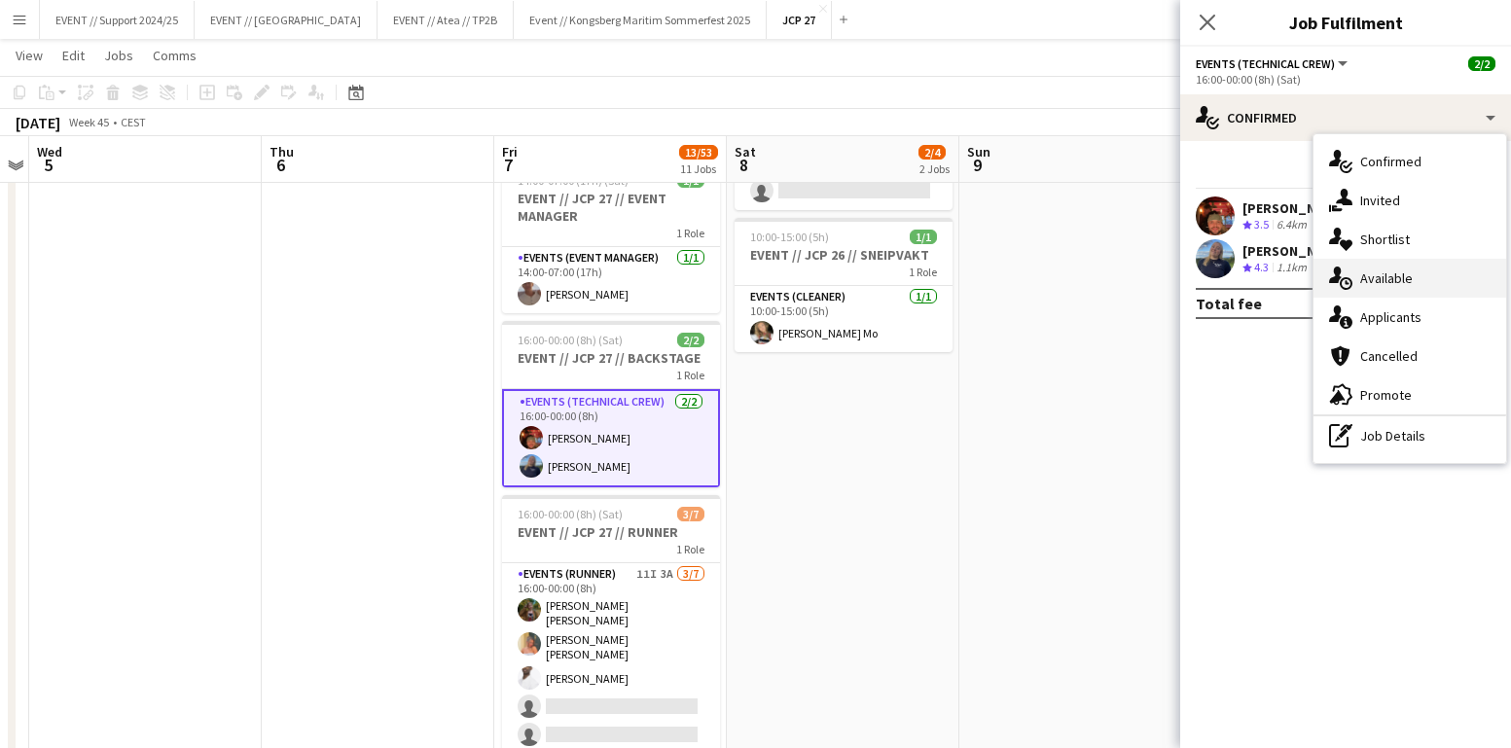
click at [1445, 277] on div "single-neutral-actions-upload Available" at bounding box center [1409, 278] width 193 height 39
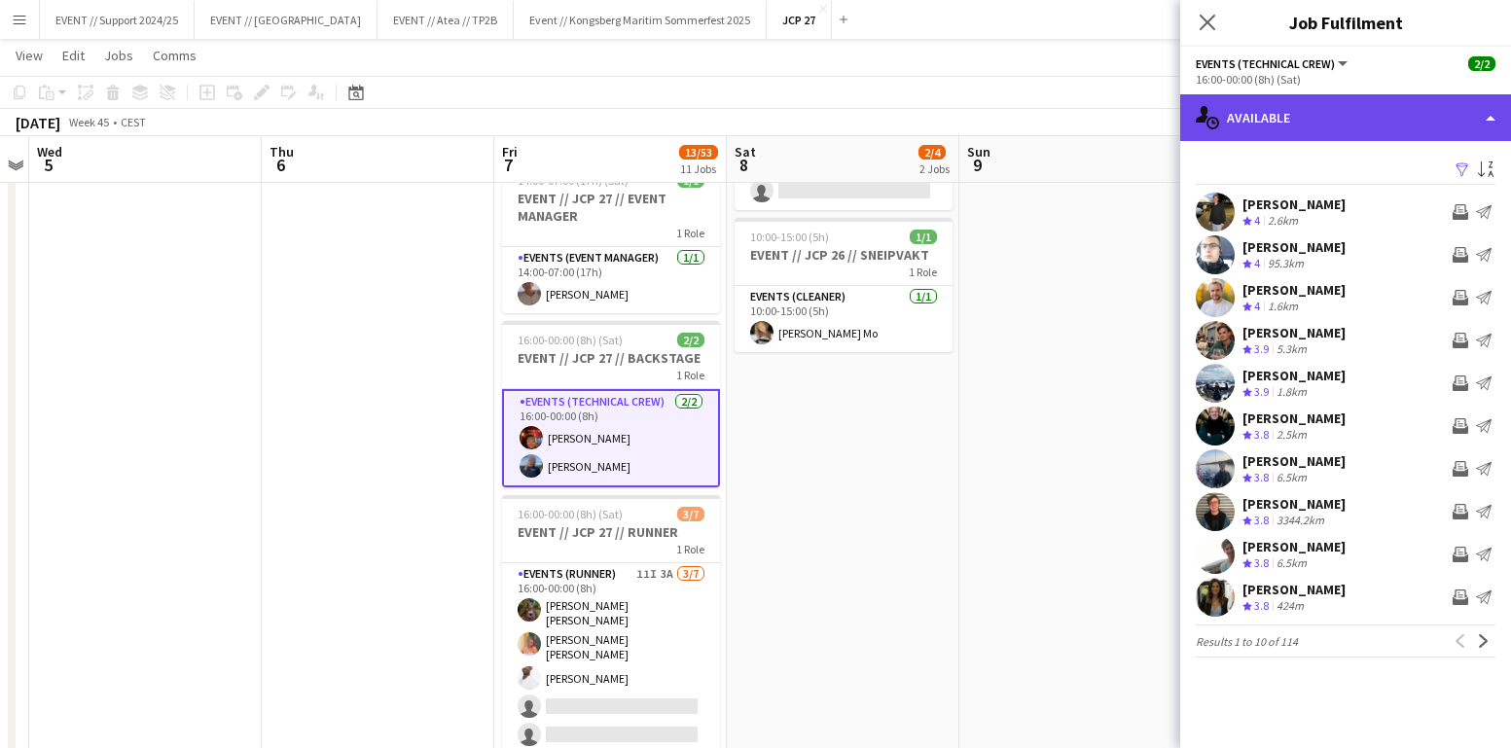
click at [1392, 137] on div "single-neutral-actions-upload Available" at bounding box center [1345, 117] width 331 height 47
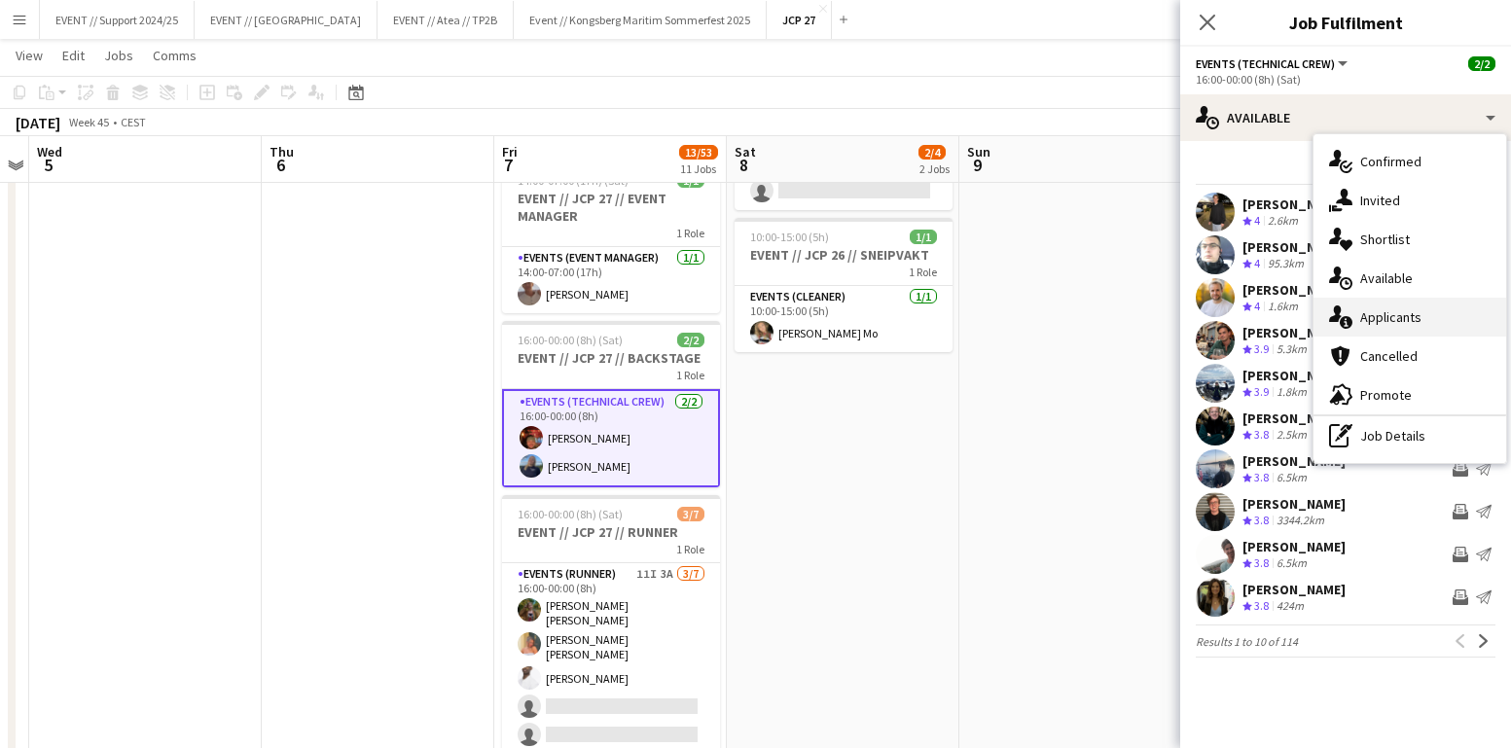
click at [1393, 313] on div "single-neutral-actions-information Applicants" at bounding box center [1409, 317] width 193 height 39
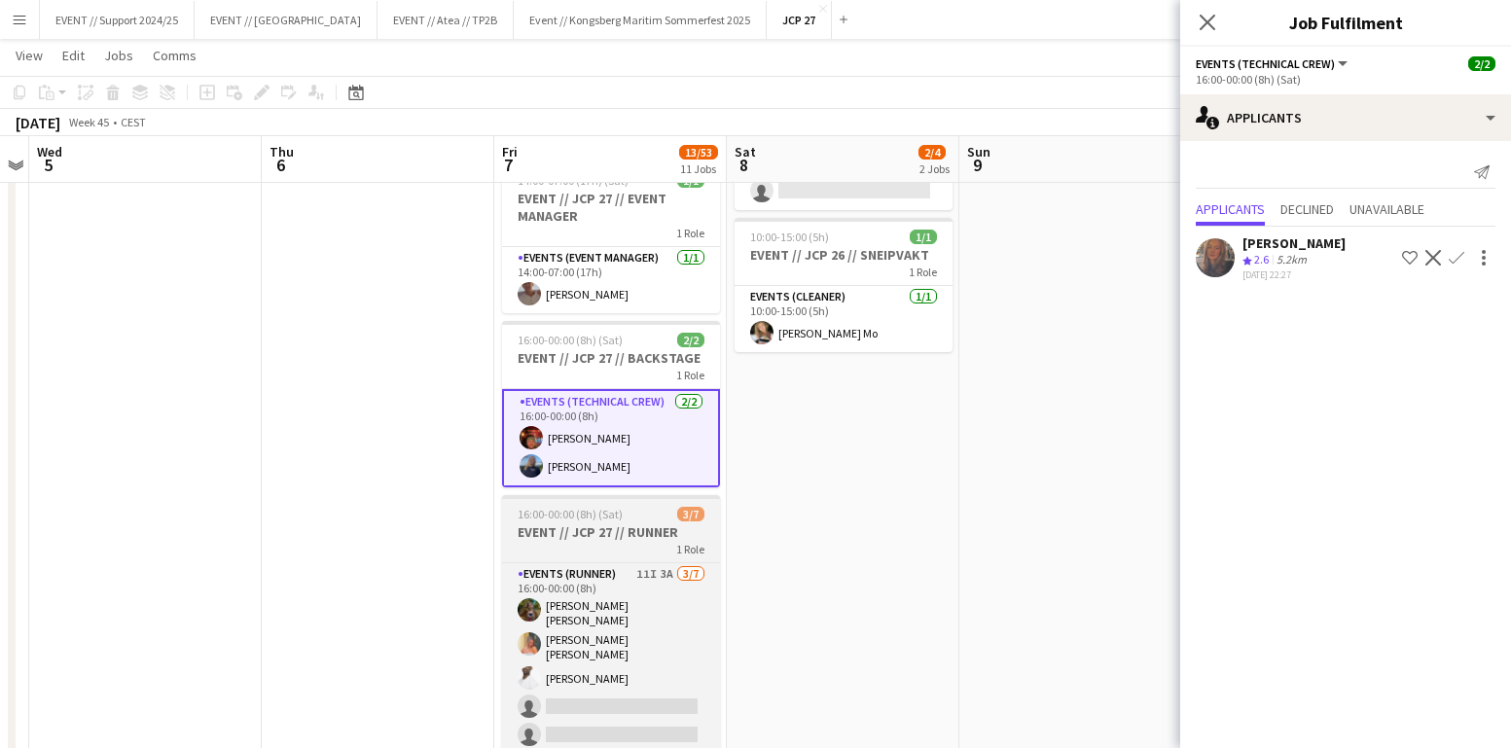
click at [610, 549] on div "1 Role" at bounding box center [611, 549] width 218 height 16
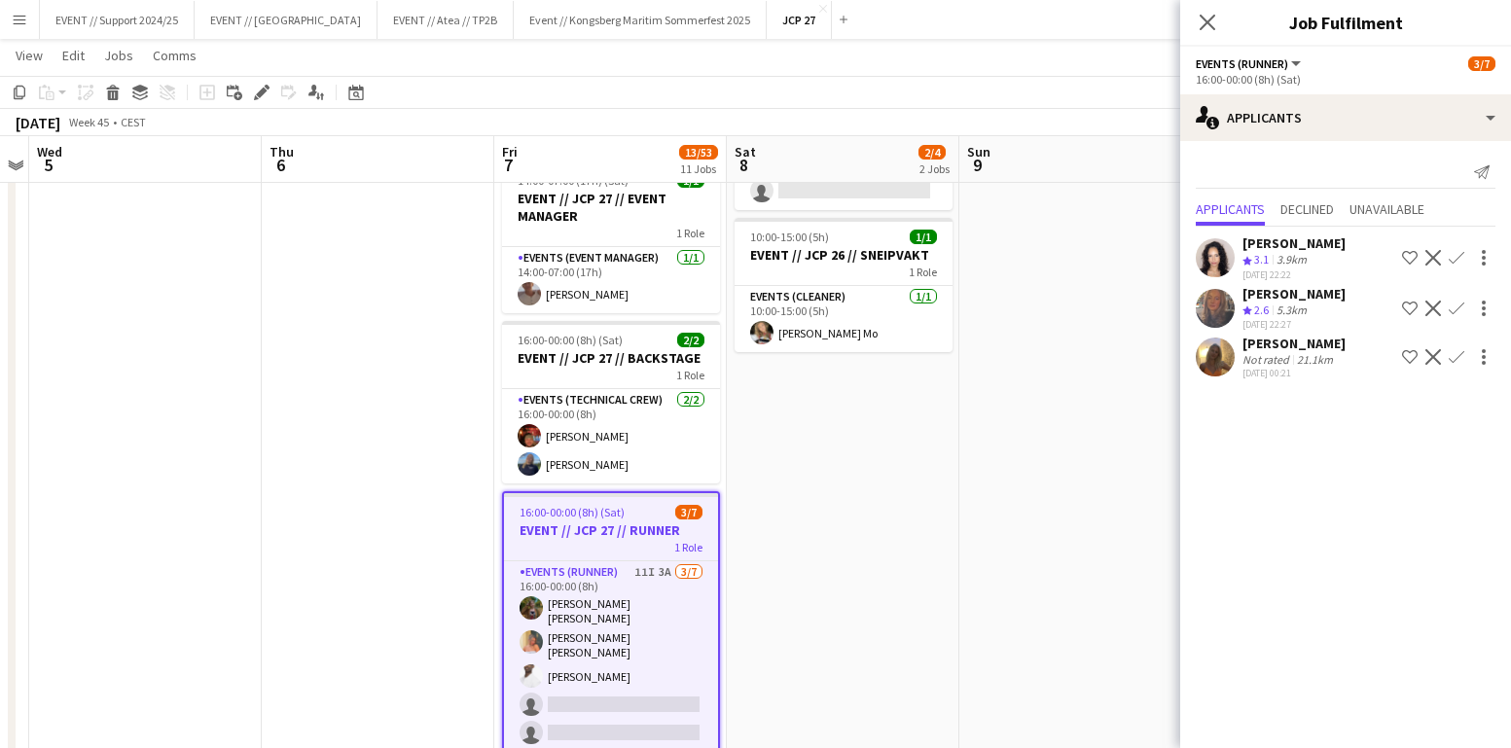
click at [1221, 315] on app-user-avatar at bounding box center [1214, 308] width 39 height 39
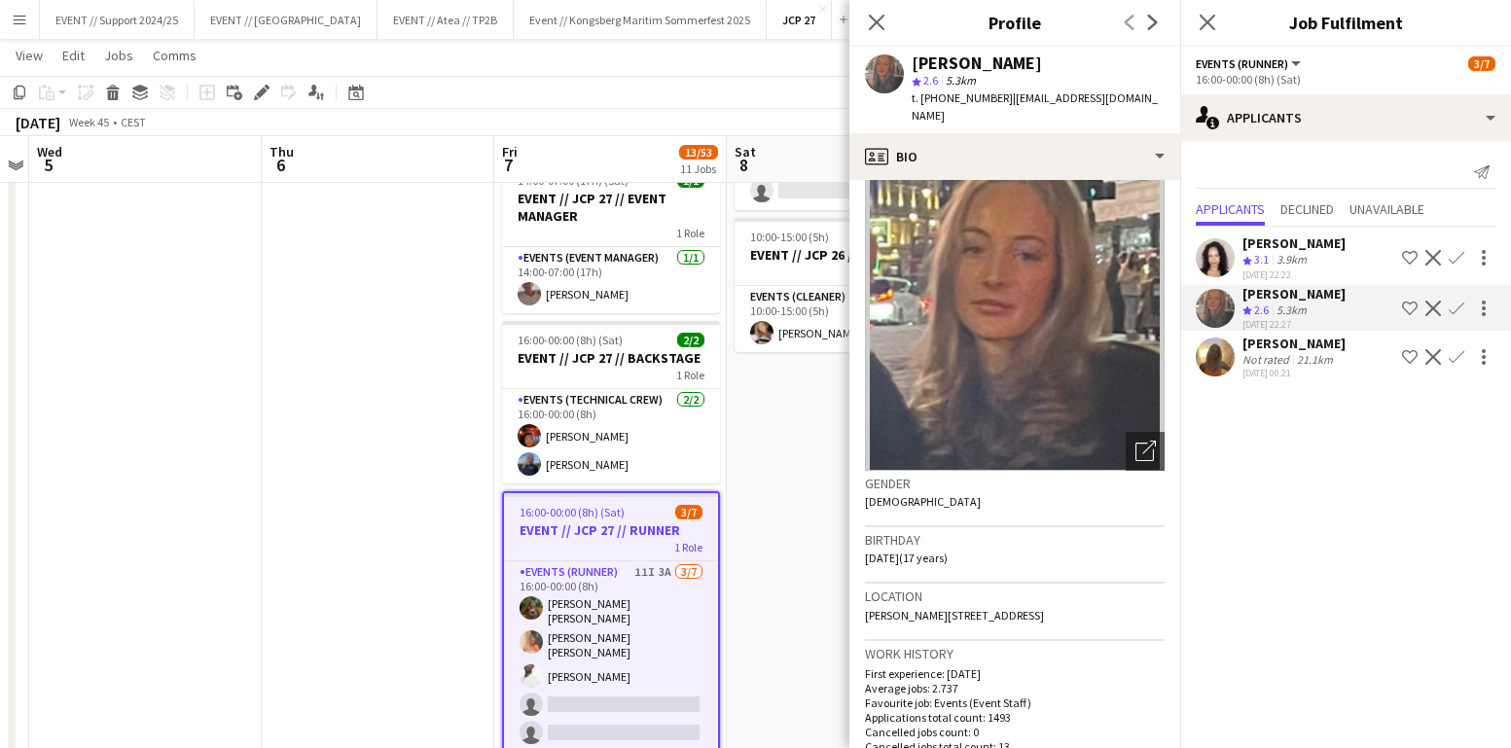
scroll to position [20, 0]
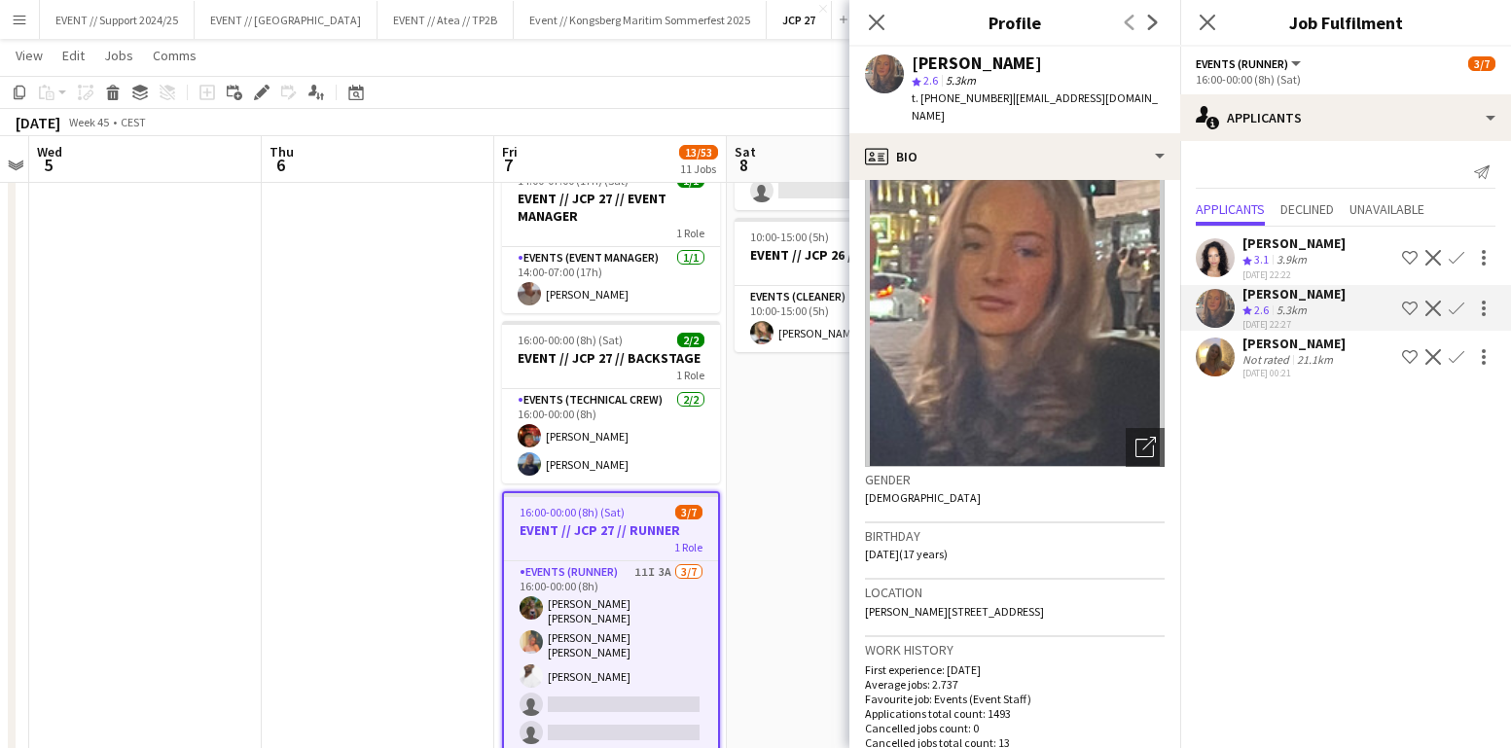
click at [1210, 347] on app-user-avatar at bounding box center [1214, 357] width 39 height 39
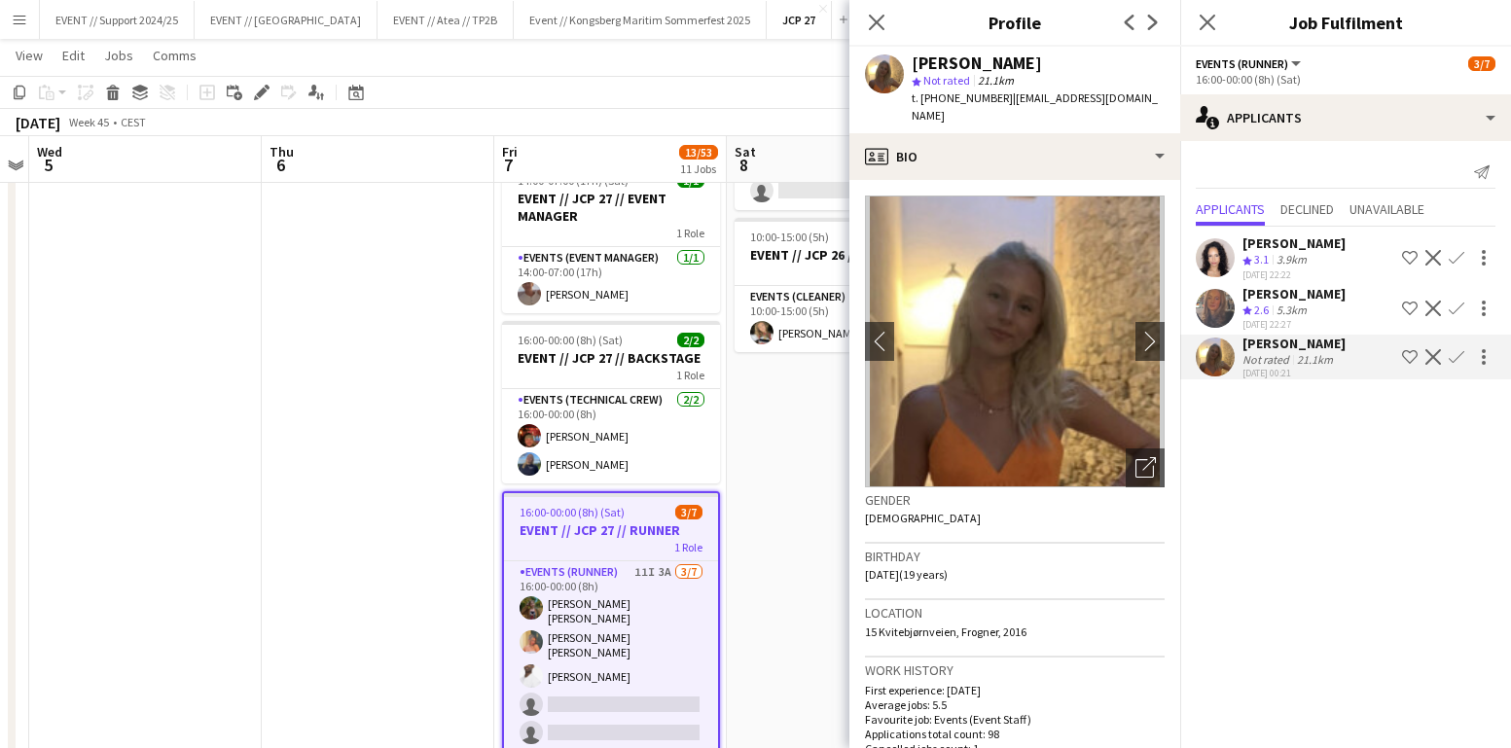
click at [1220, 255] on app-user-avatar at bounding box center [1214, 257] width 39 height 39
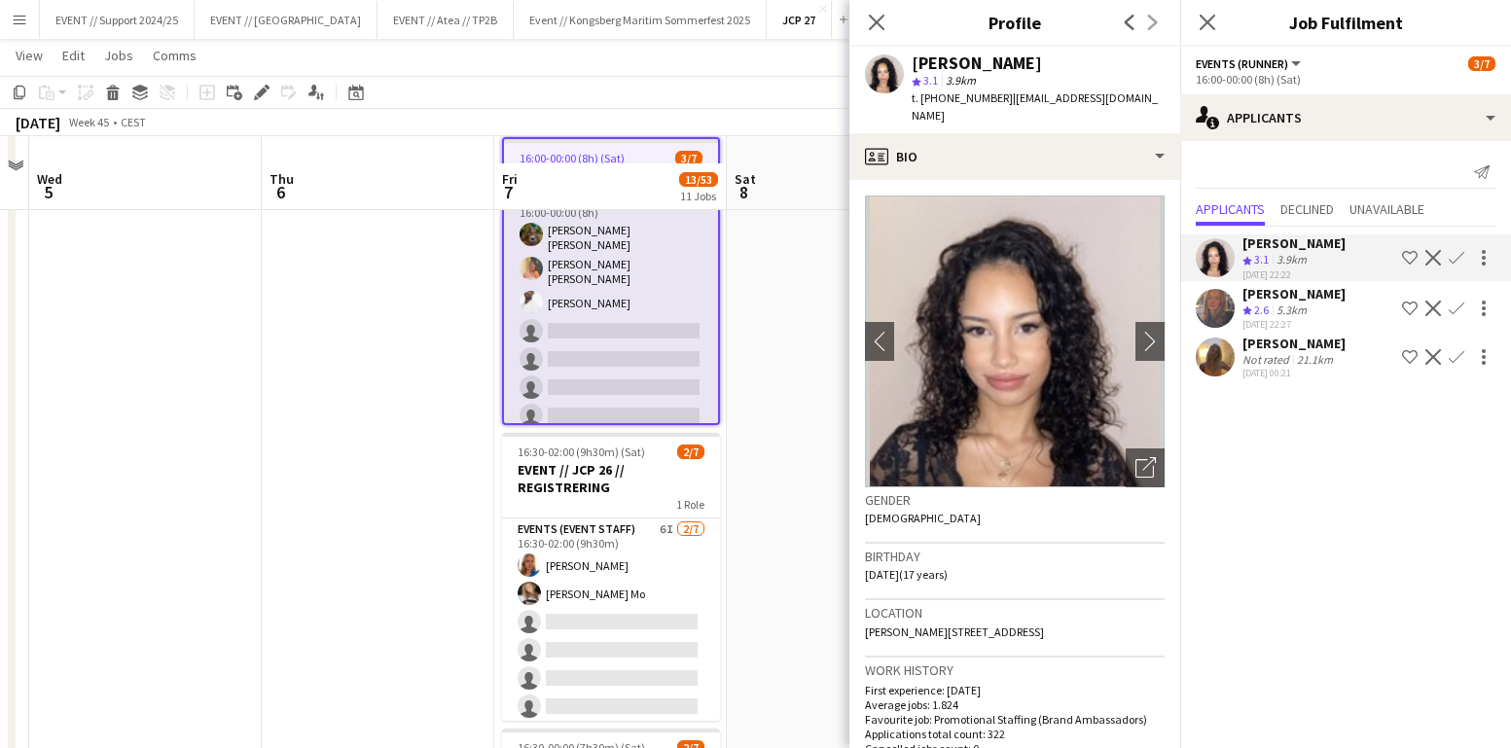
scroll to position [589, 0]
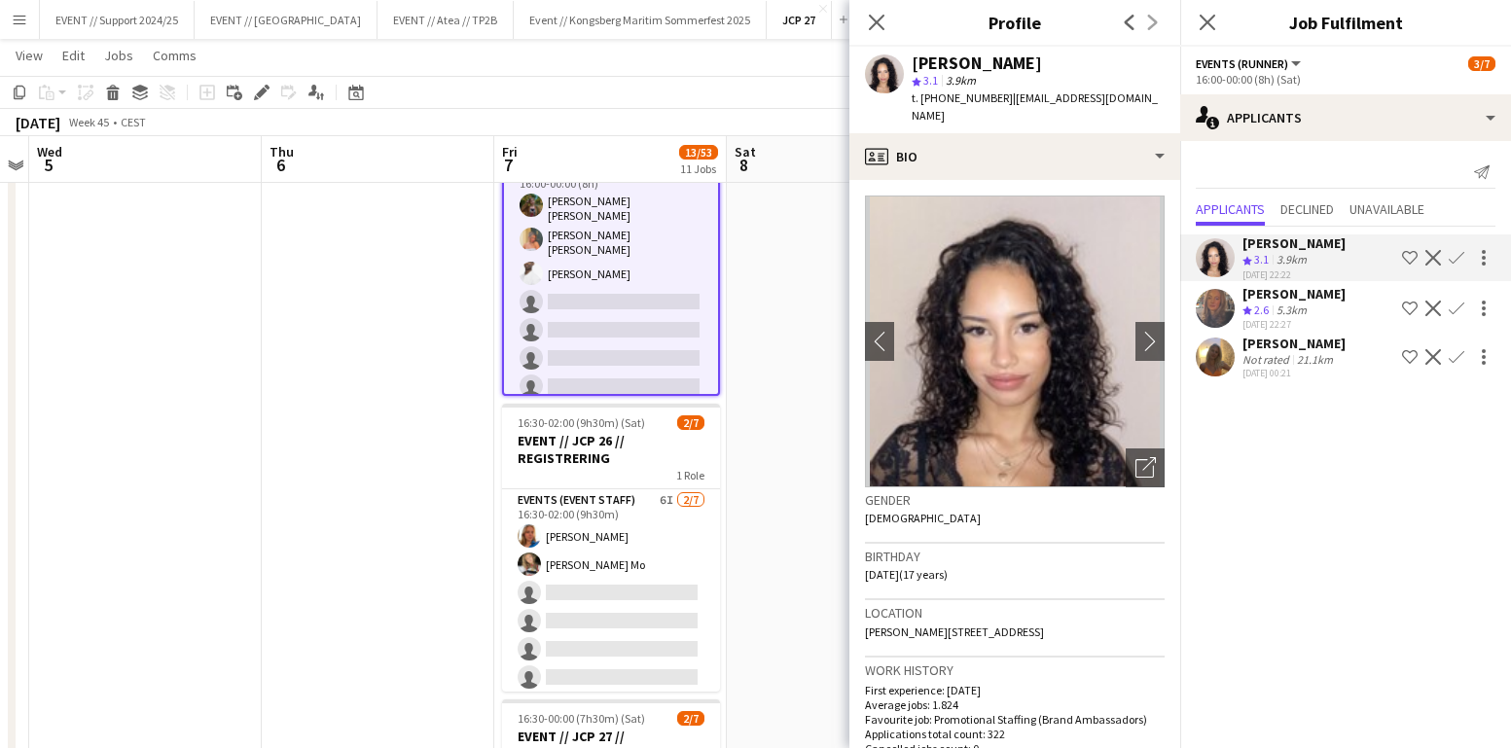
click at [638, 472] on div "1 Role" at bounding box center [611, 475] width 218 height 16
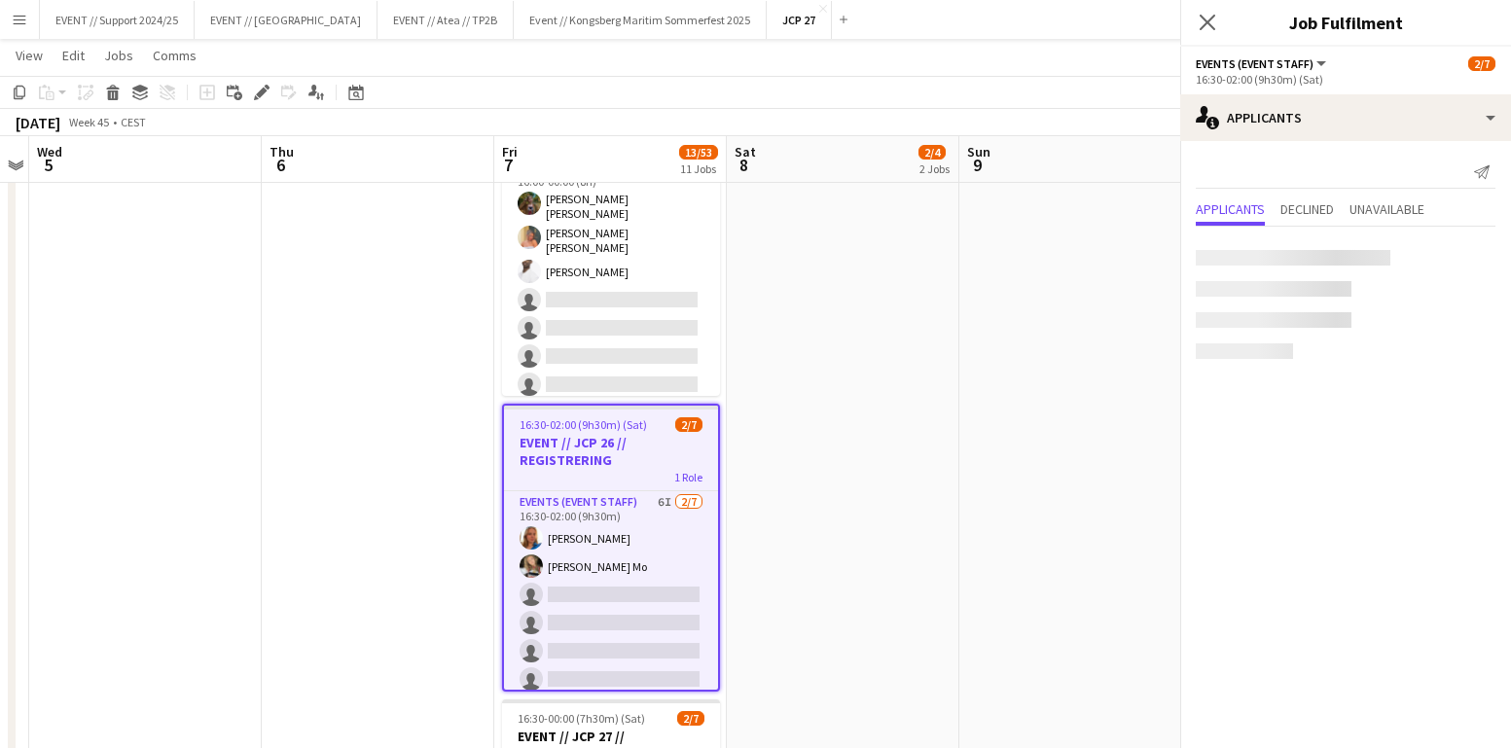
scroll to position [16, 0]
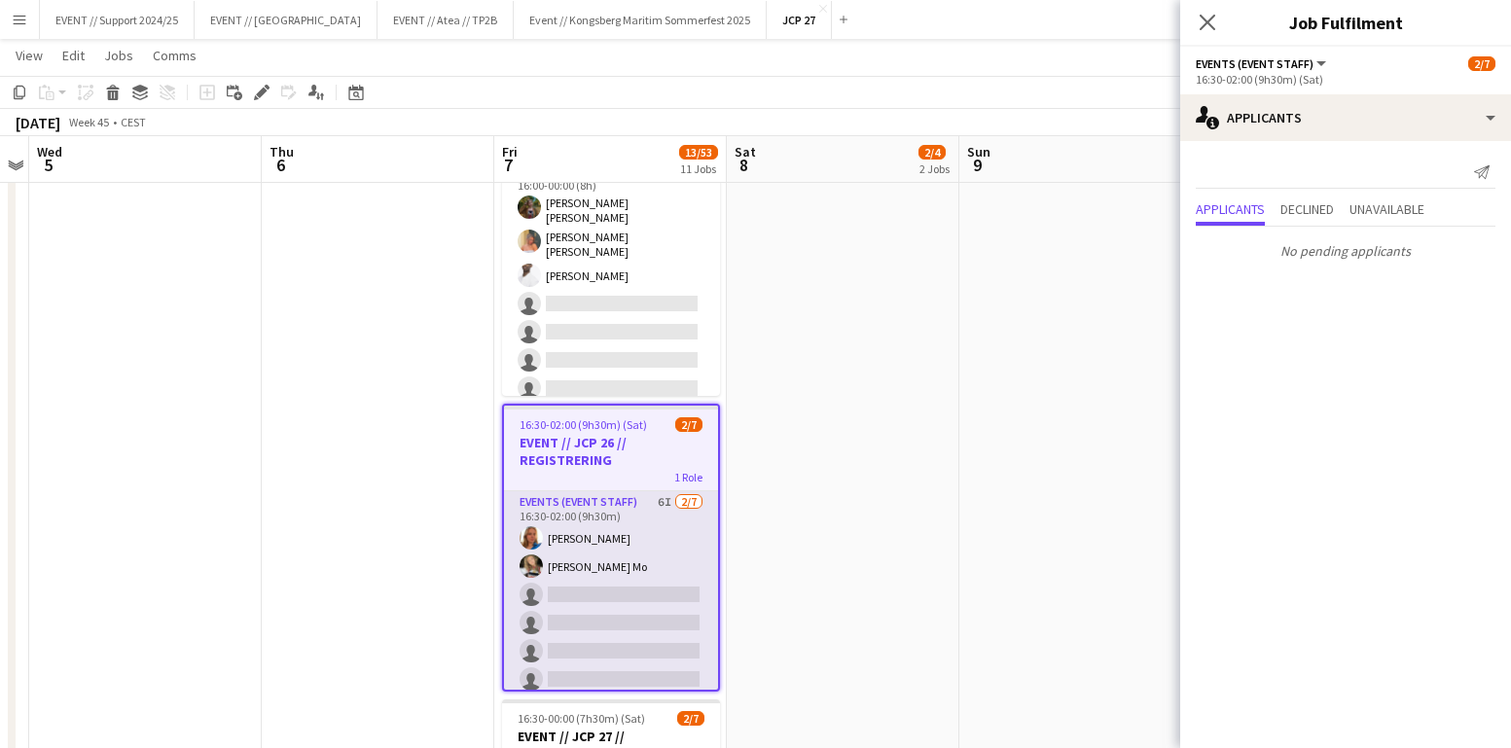
click at [632, 551] on app-card-role "Events (Event Staff) 6I [DATE] 16:30-02:00 (9h30m) [PERSON_NAME] [PERSON_NAME] …" at bounding box center [611, 608] width 214 height 235
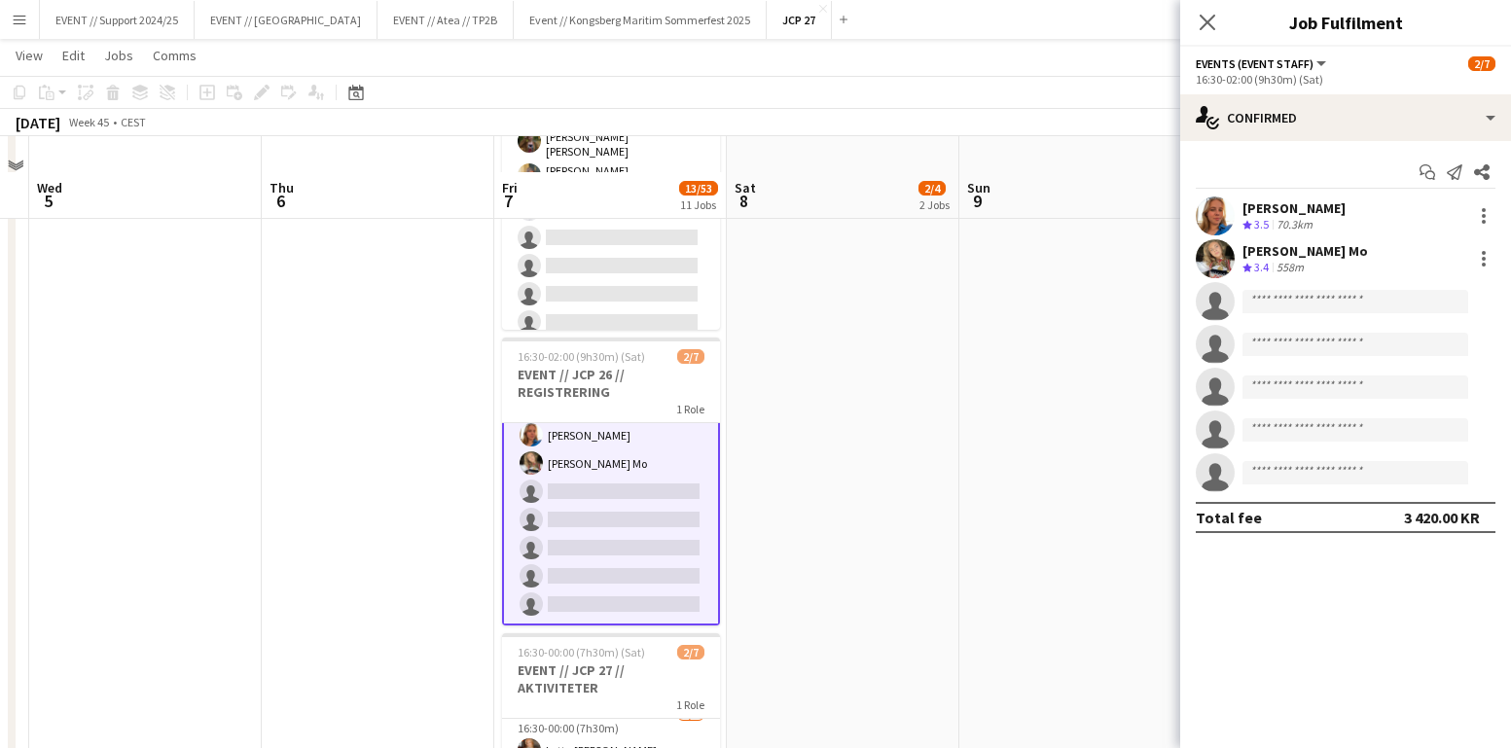
scroll to position [699, 0]
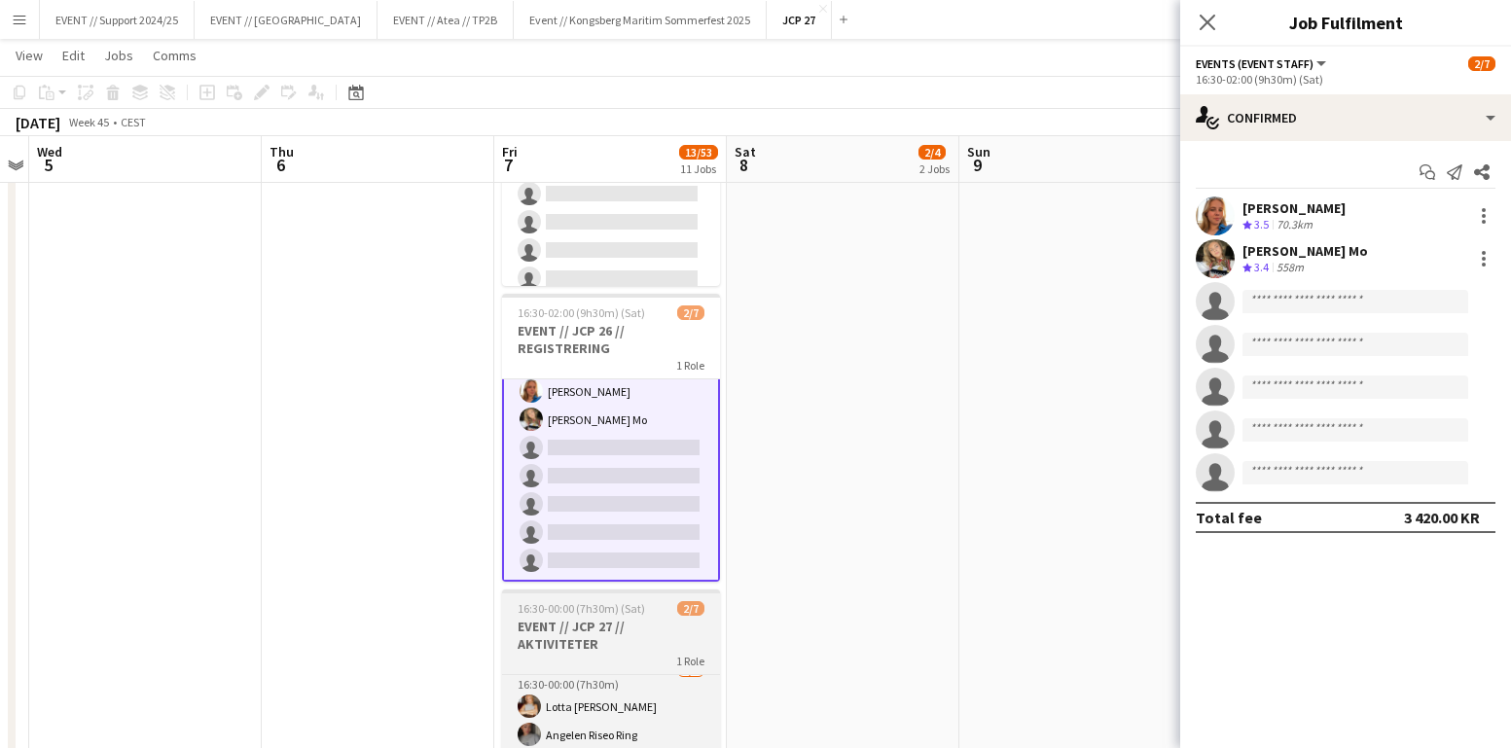
click at [629, 624] on h3 "EVENT // JCP 27 // AKTIVITETER" at bounding box center [611, 635] width 218 height 35
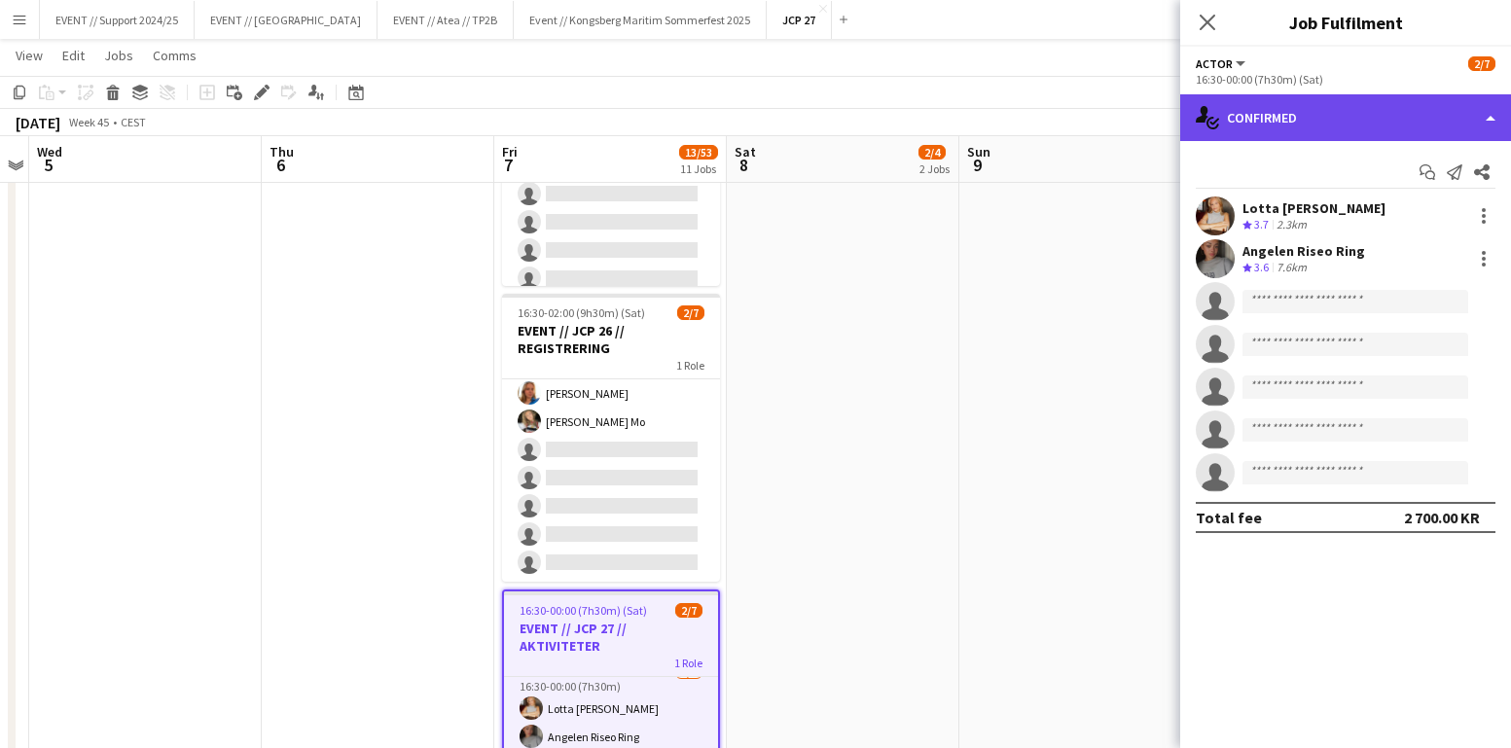
click at [1305, 105] on div "single-neutral-actions-check-2 Confirmed" at bounding box center [1345, 117] width 331 height 47
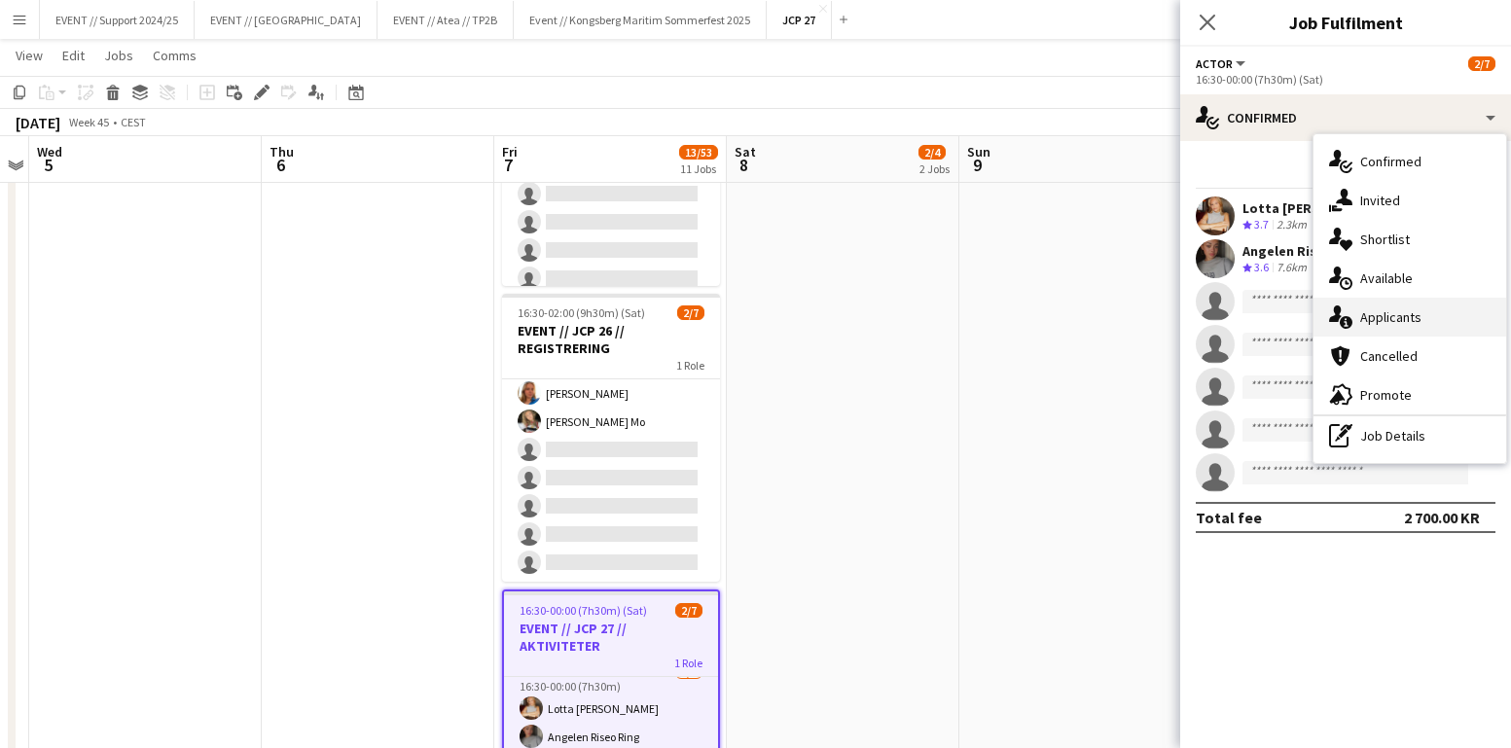
click at [1441, 300] on div "single-neutral-actions-information Applicants" at bounding box center [1409, 317] width 193 height 39
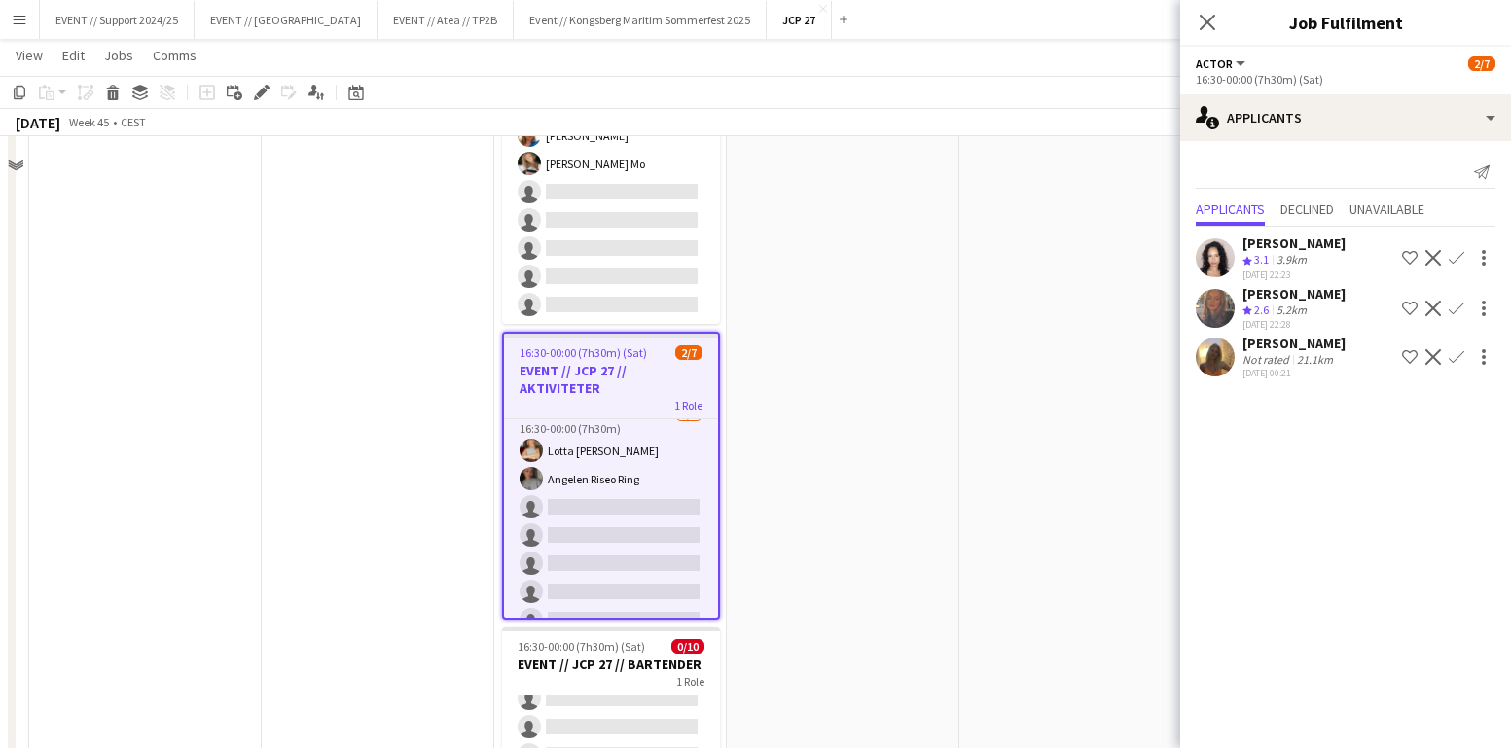
scroll to position [1102, 0]
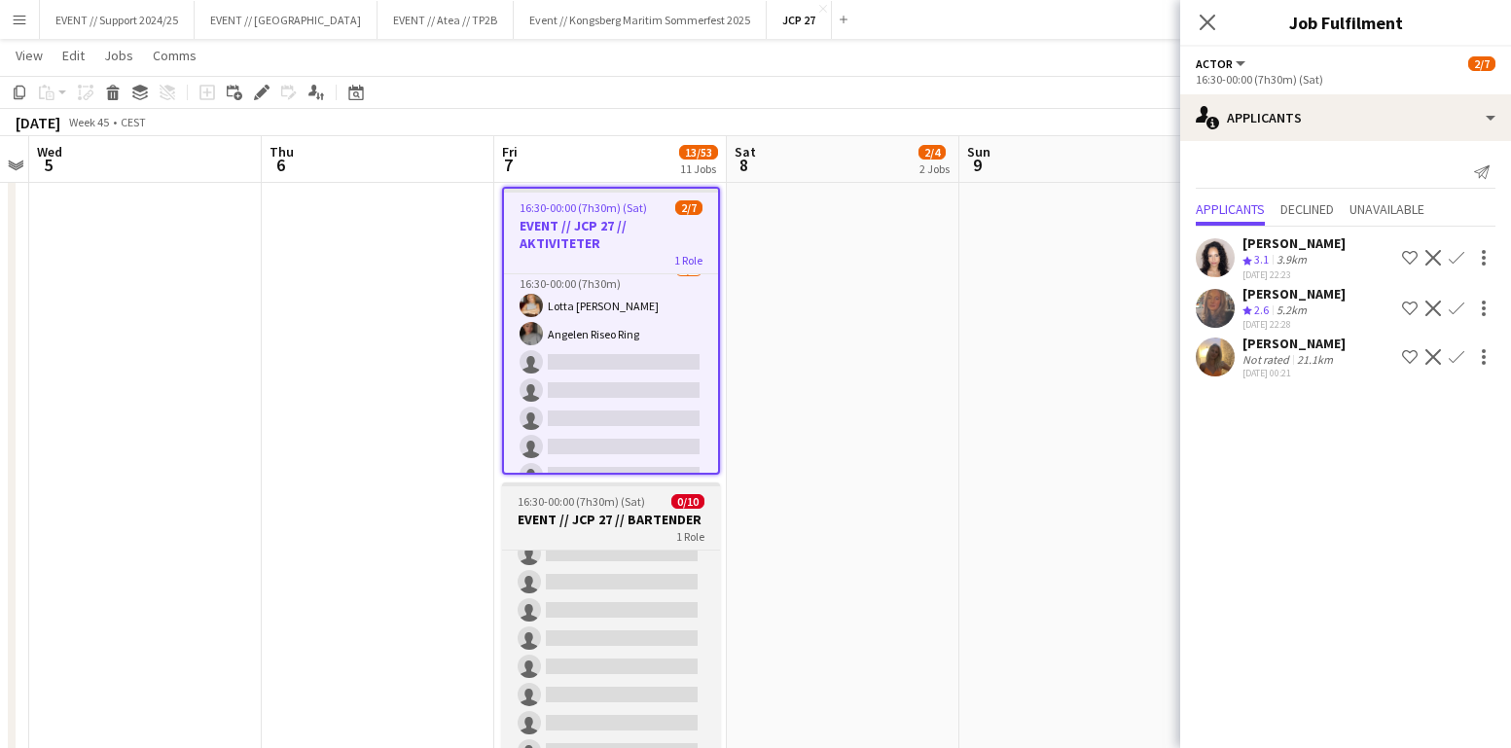
click at [641, 516] on h3 "EVENT // JCP 27 // BARTENDER" at bounding box center [611, 520] width 218 height 18
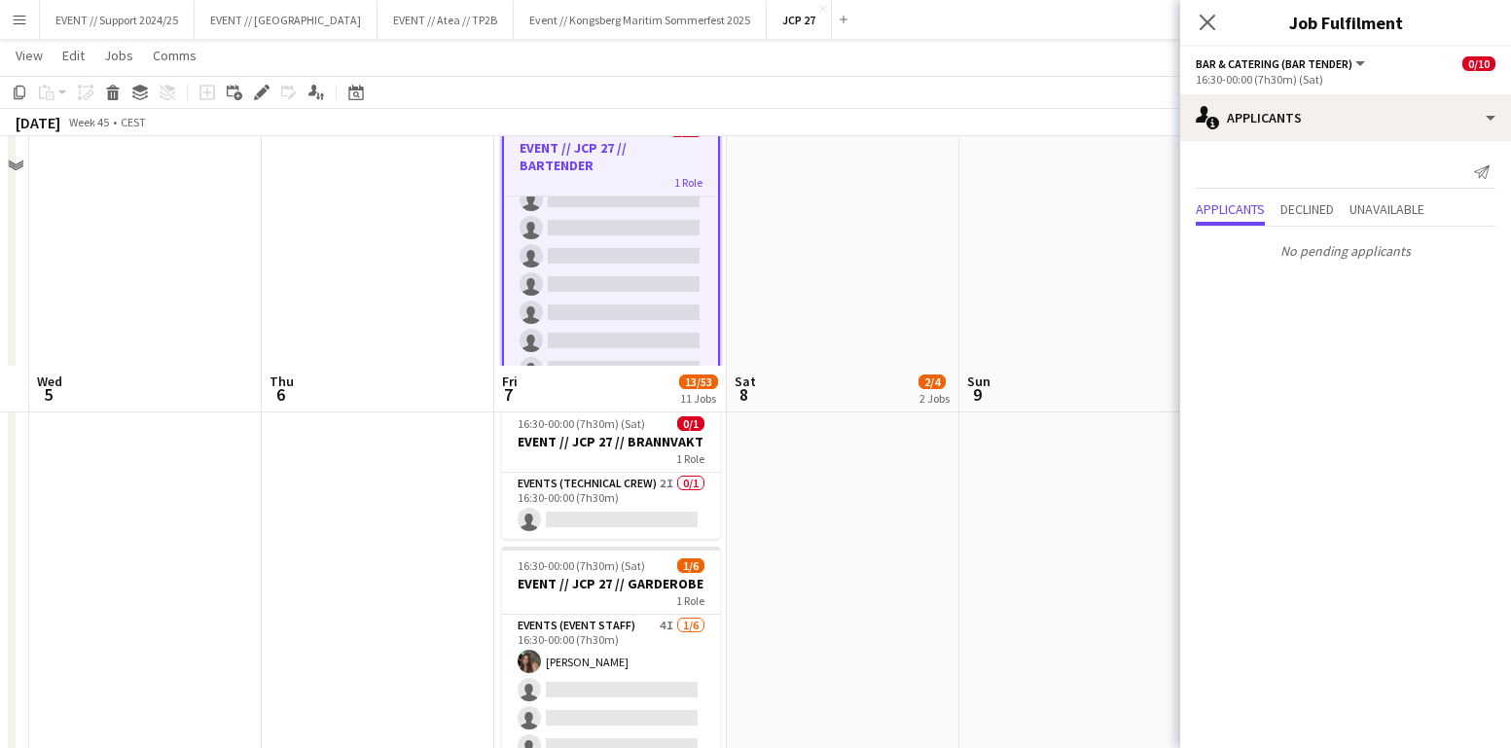
scroll to position [1770, 0]
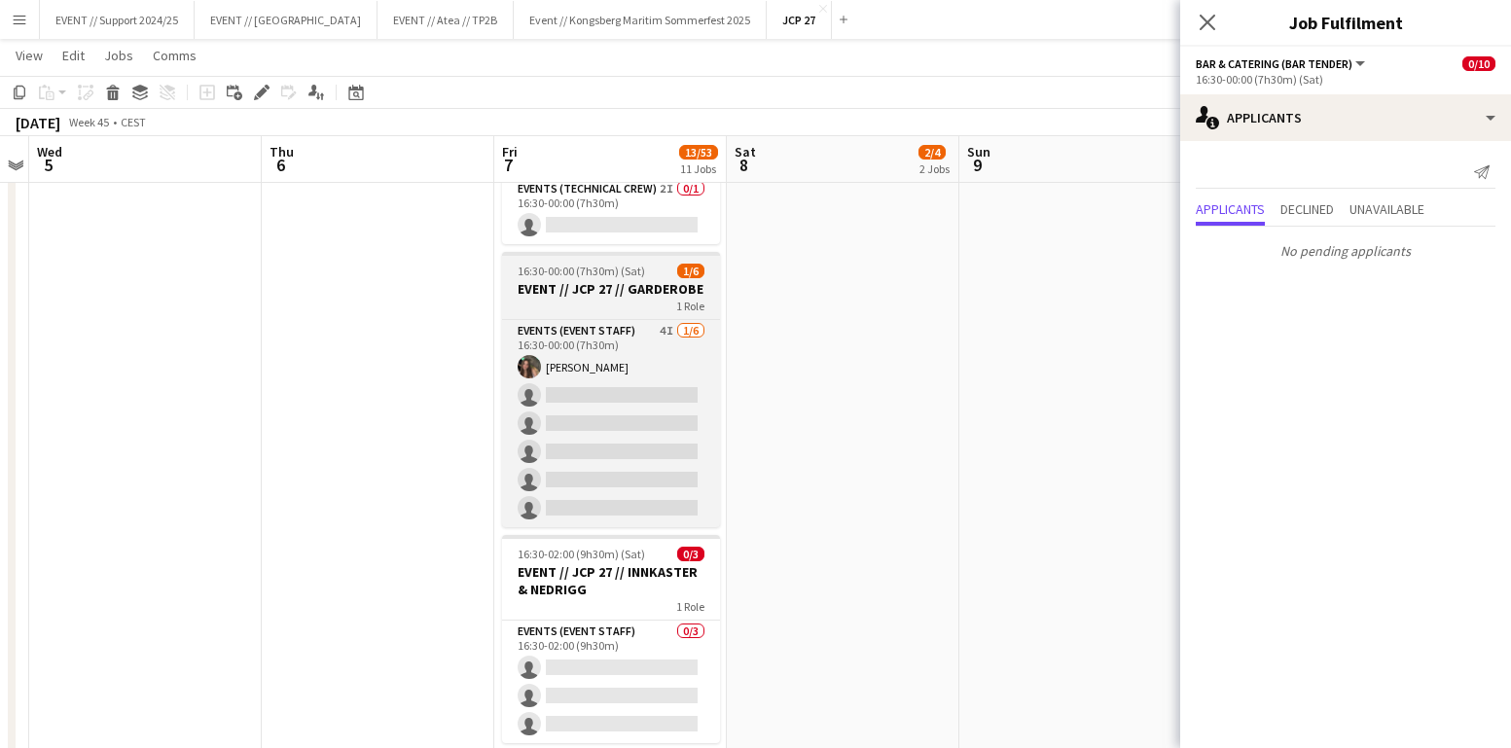
click at [614, 290] on h3 "EVENT // JCP 27 // GARDEROBE" at bounding box center [611, 289] width 218 height 18
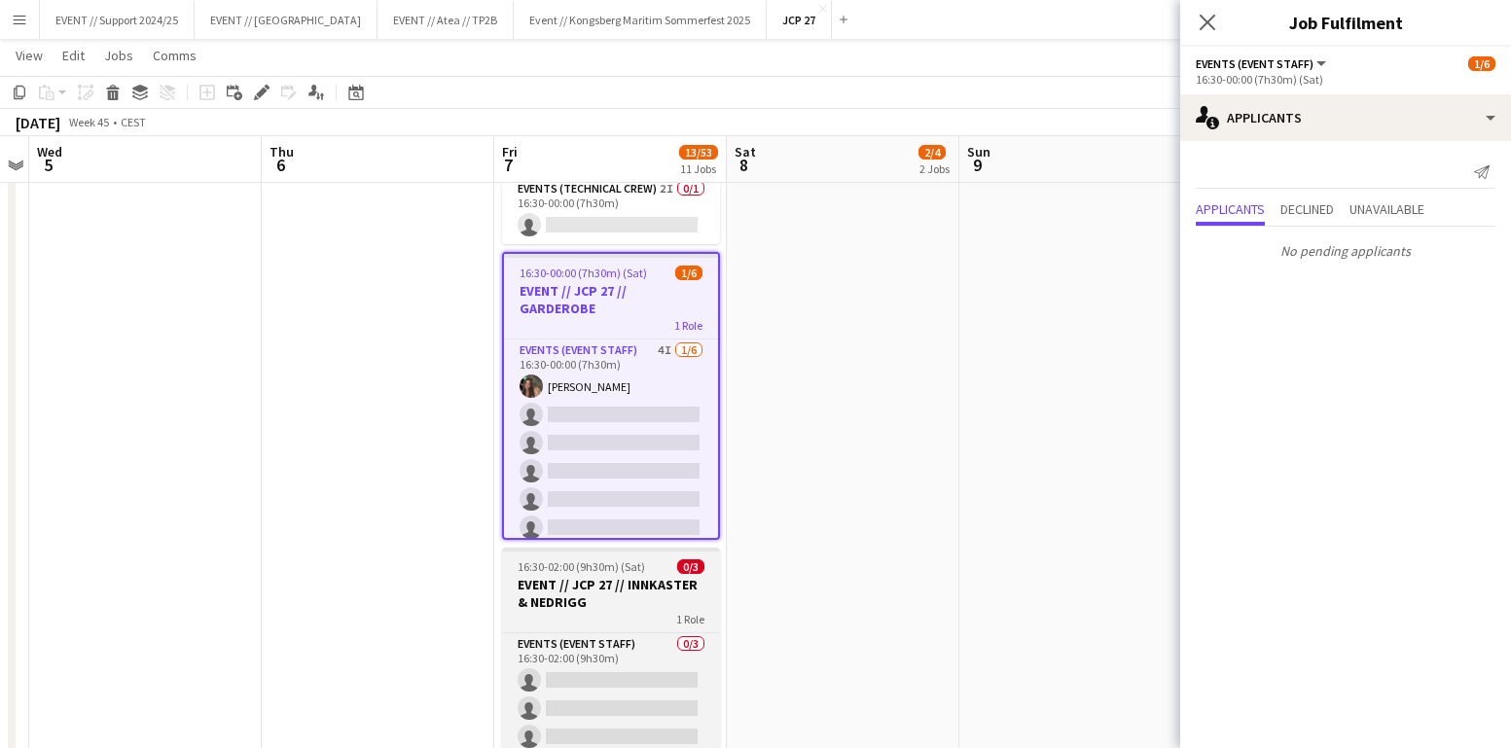
click at [611, 589] on h3 "EVENT // JCP 27 // INNKASTER & NEDRIGG" at bounding box center [611, 593] width 218 height 35
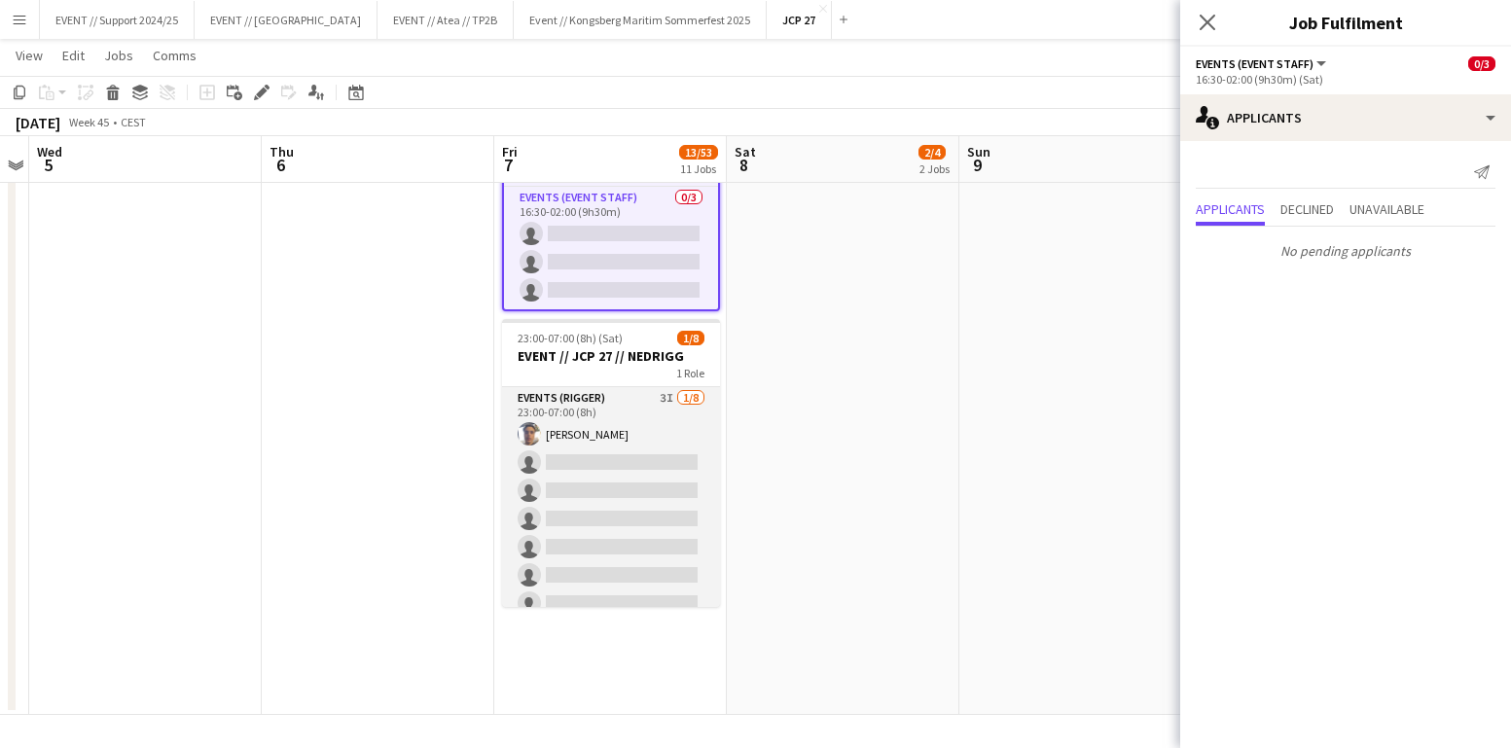
scroll to position [2206, 0]
click at [605, 372] on div "1 Role" at bounding box center [611, 373] width 218 height 16
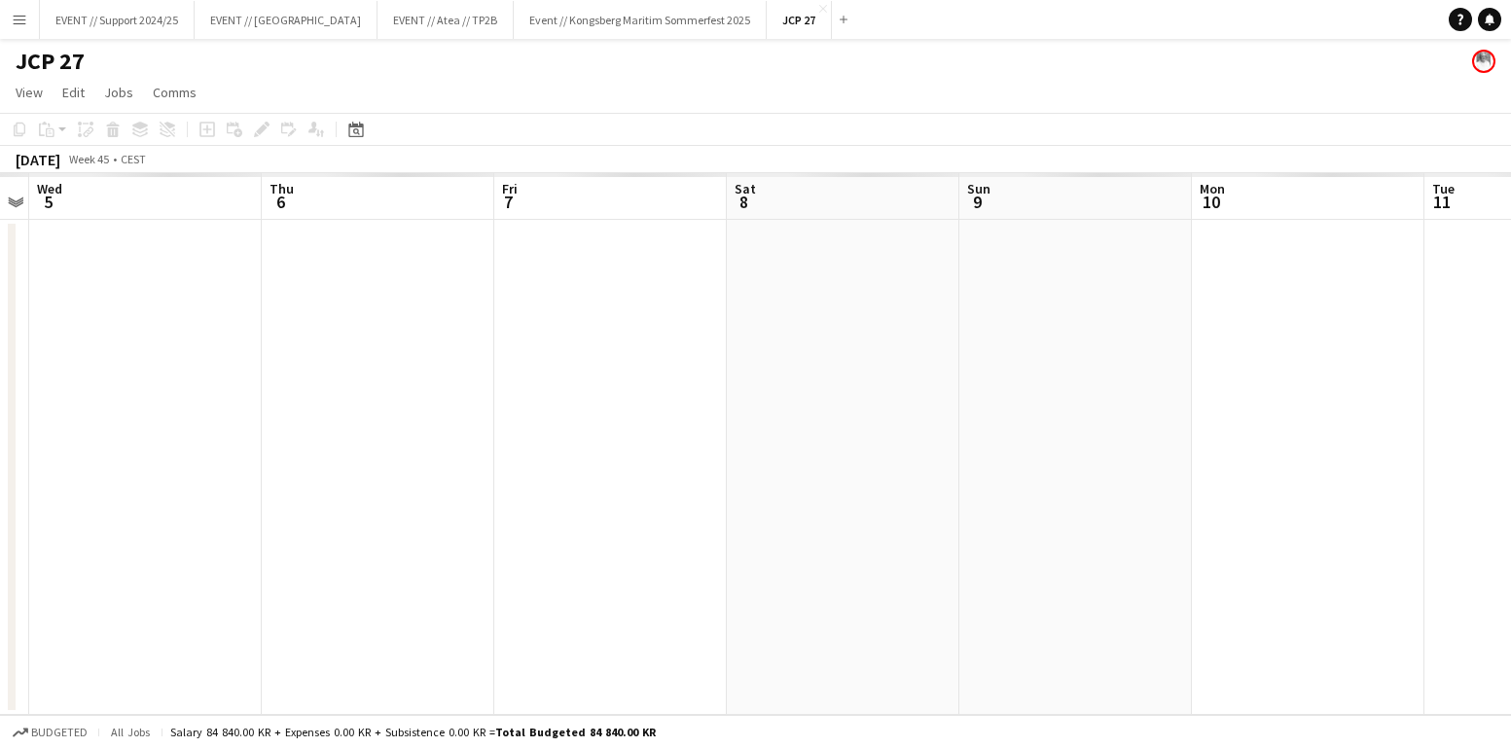
scroll to position [0, 0]
